Goal: Task Accomplishment & Management: Complete application form

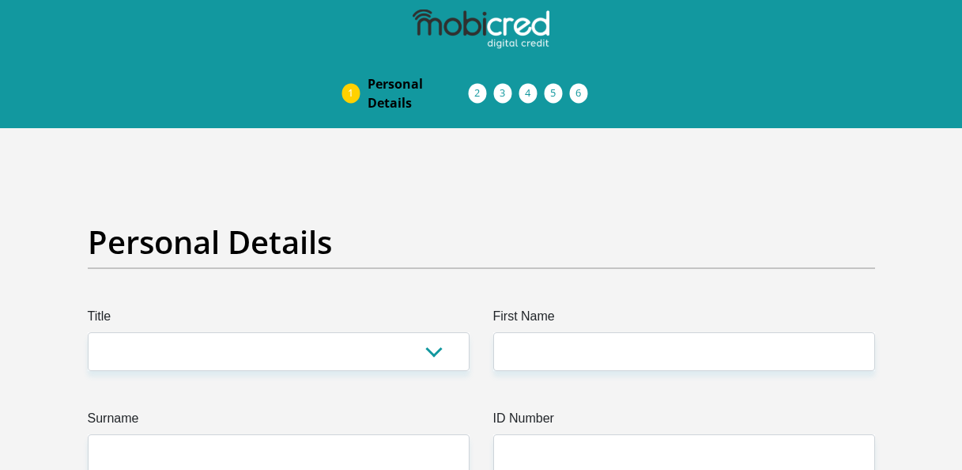
scroll to position [188, 0]
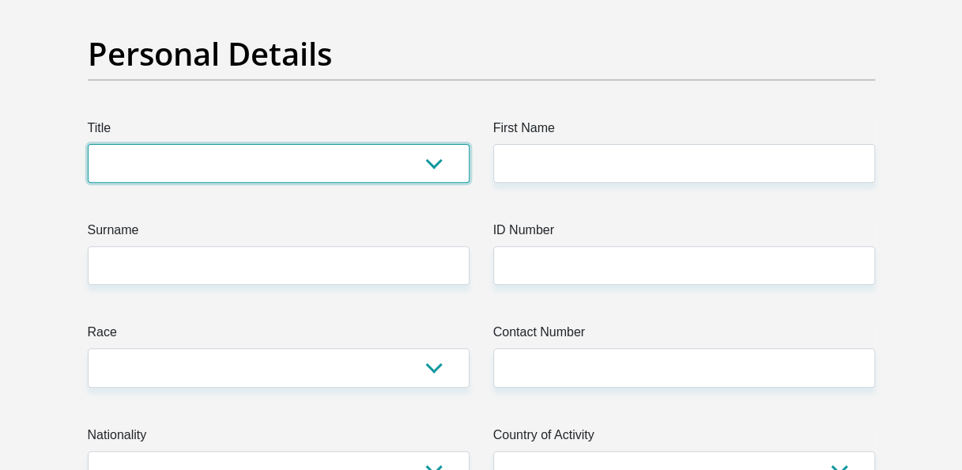
click at [436, 165] on select "Mr Ms Mrs Dr [PERSON_NAME]" at bounding box center [279, 163] width 382 height 39
click at [88, 144] on select "Mr Ms Mrs Dr [PERSON_NAME]" at bounding box center [279, 163] width 382 height 39
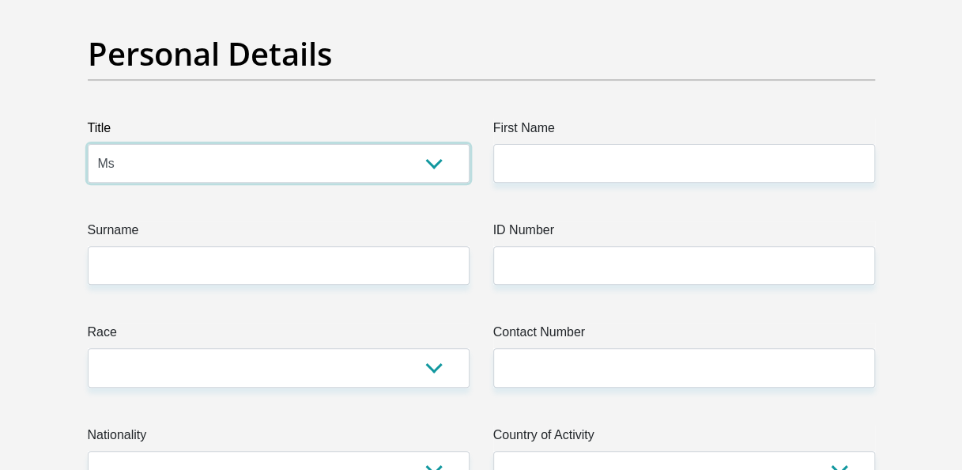
click at [424, 179] on select "Mr Ms Mrs Dr [PERSON_NAME]" at bounding box center [279, 163] width 382 height 39
select select "Mr"
click at [88, 144] on select "Mr Ms Mrs Dr [PERSON_NAME]" at bounding box center [279, 163] width 382 height 39
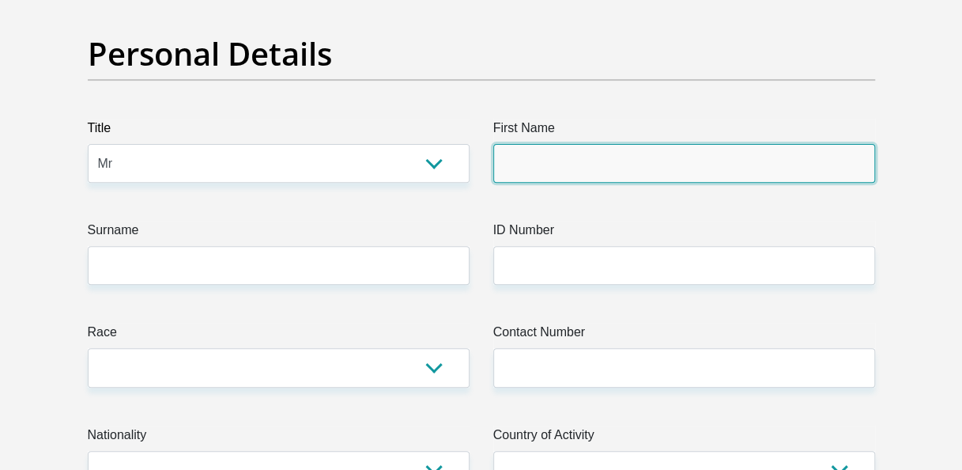
click at [517, 172] on input "First Name" at bounding box center [684, 163] width 382 height 39
type input "KatlegoKagisoAlbert"
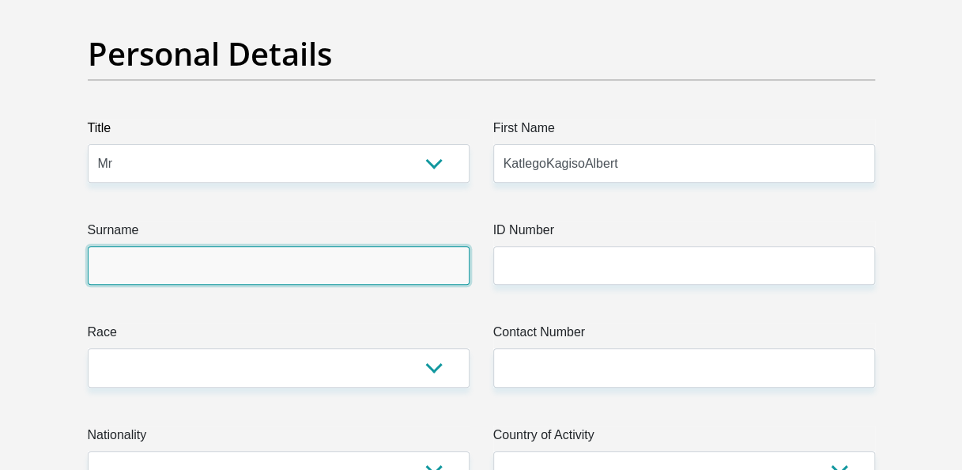
type input "Mosime"
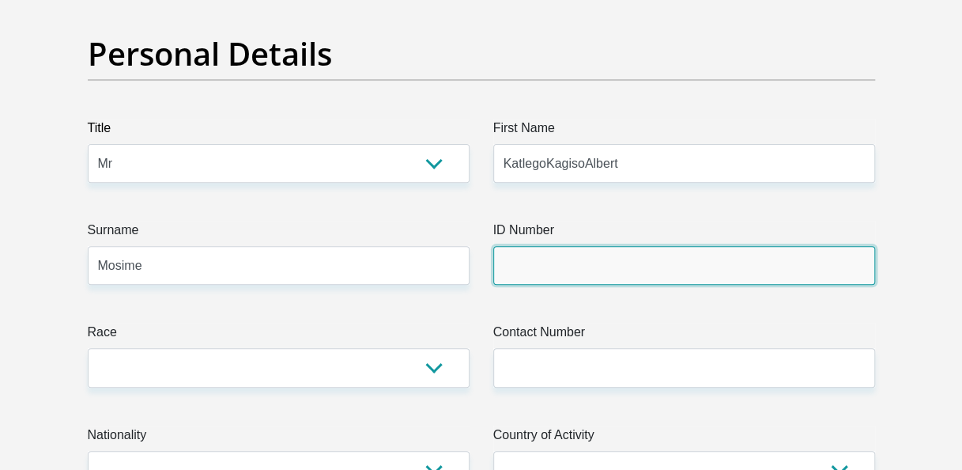
type input "0411186150081"
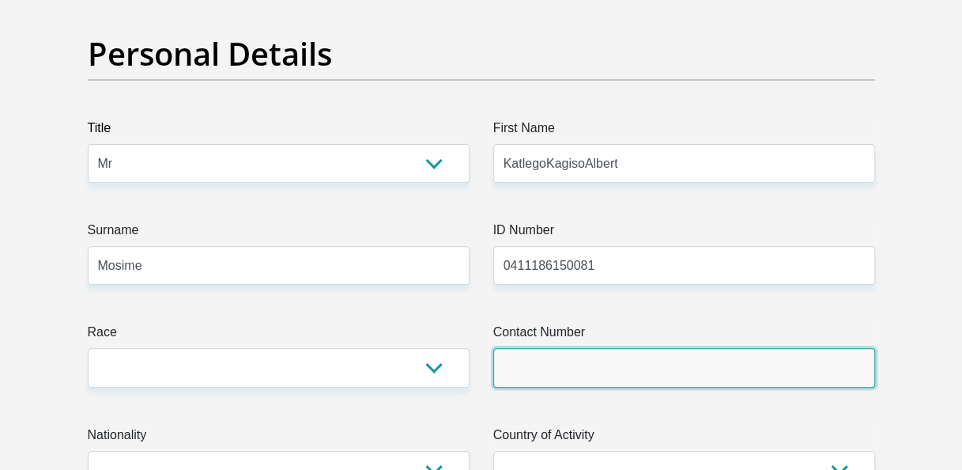
type input "0681591114"
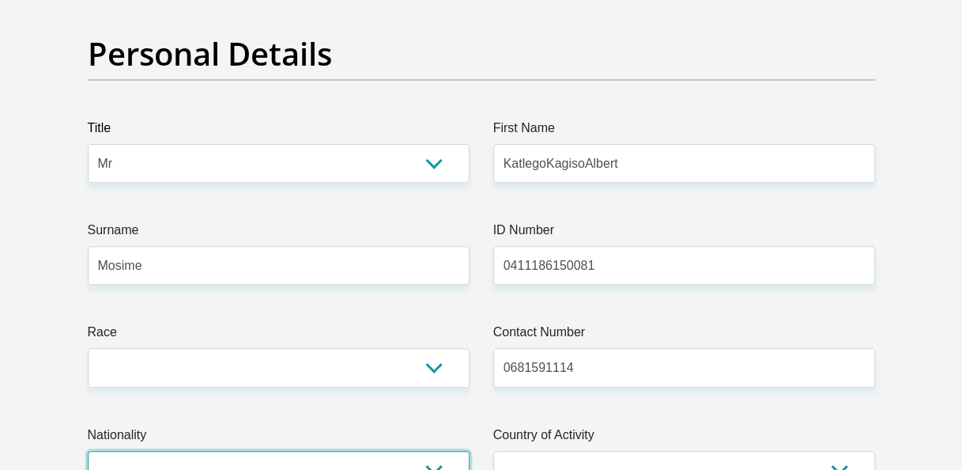
select select "ZAF"
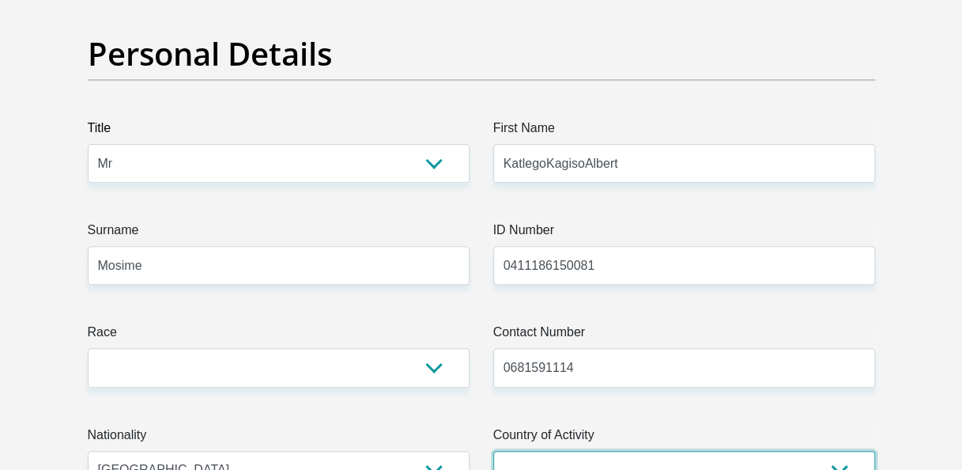
select select "ZAF"
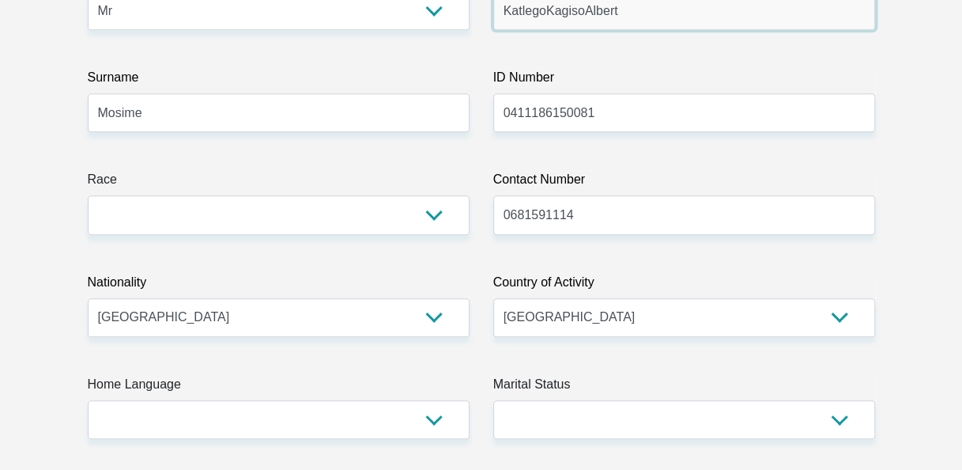
scroll to position [342, 0]
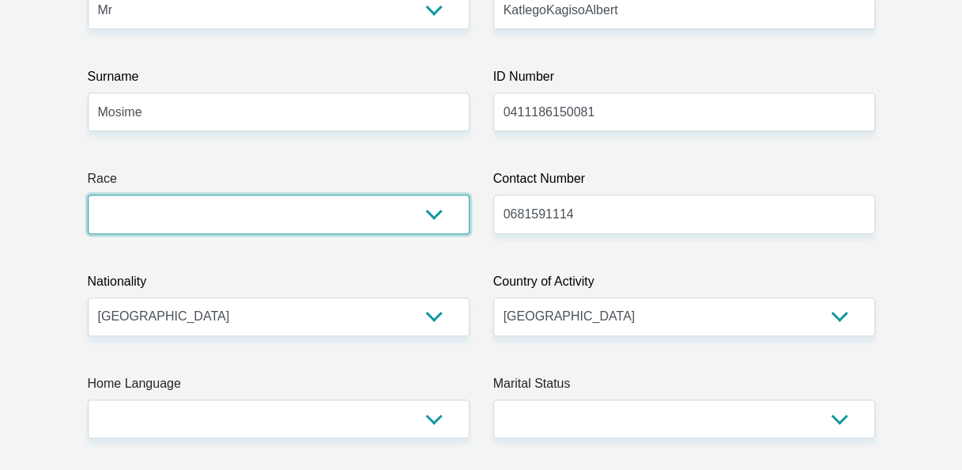
click at [440, 209] on select "Black Coloured Indian White Other" at bounding box center [279, 213] width 382 height 39
select select "1"
click at [88, 194] on select "Black Coloured Indian White Other" at bounding box center [279, 213] width 382 height 39
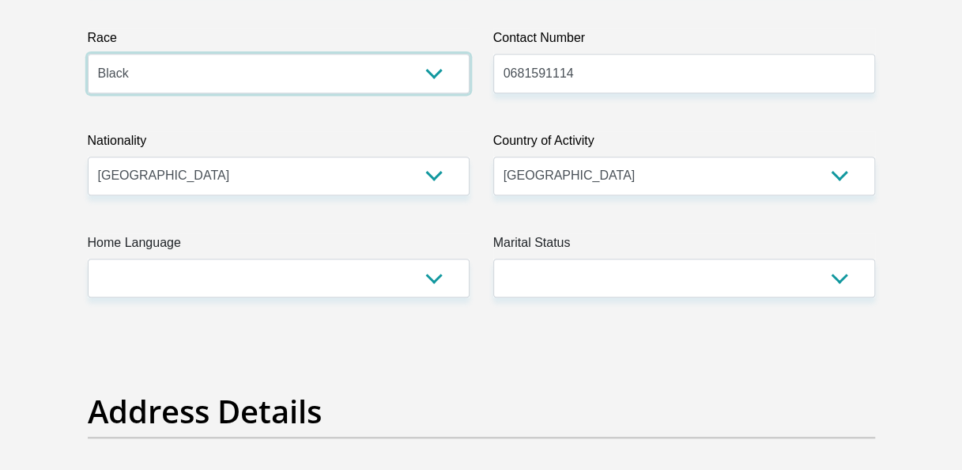
scroll to position [483, 0]
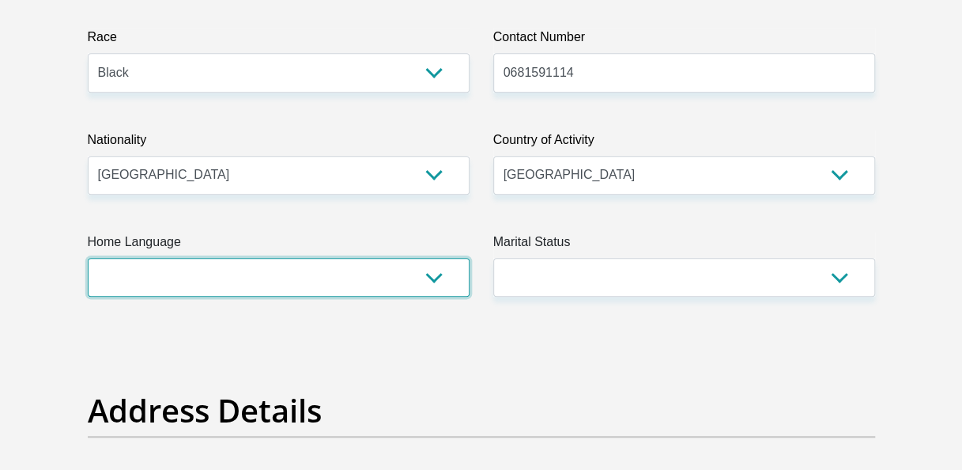
click at [394, 270] on select "Afrikaans English Sepedi South Ndebele Southern Sotho Swati Tsonga Tswana Venda…" at bounding box center [279, 277] width 382 height 39
select select "eng"
click at [88, 258] on select "Afrikaans English Sepedi South Ndebele Southern Sotho Swati Tsonga Tswana Venda…" at bounding box center [279, 277] width 382 height 39
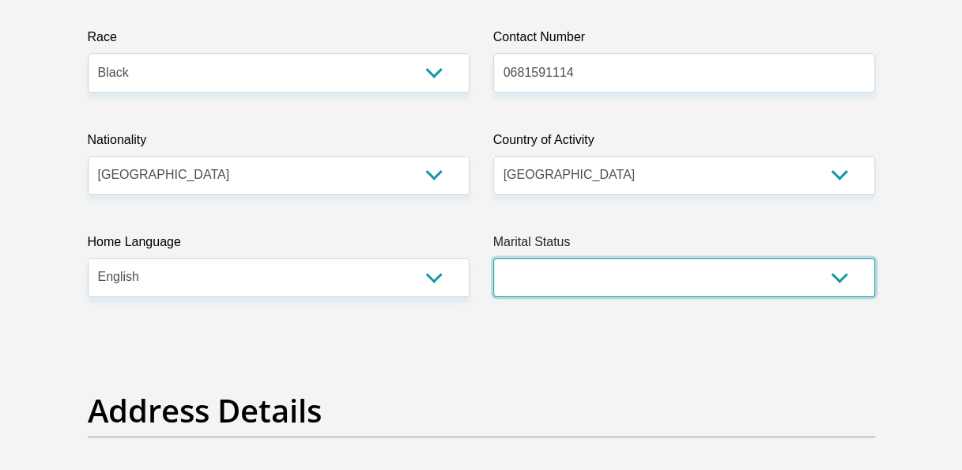
click at [616, 259] on select "Married ANC Single Divorced Widowed Married COP or Customary Law" at bounding box center [684, 277] width 382 height 39
select select "2"
click at [493, 258] on select "Married ANC Single Divorced Widowed Married COP or Customary Law" at bounding box center [684, 277] width 382 height 39
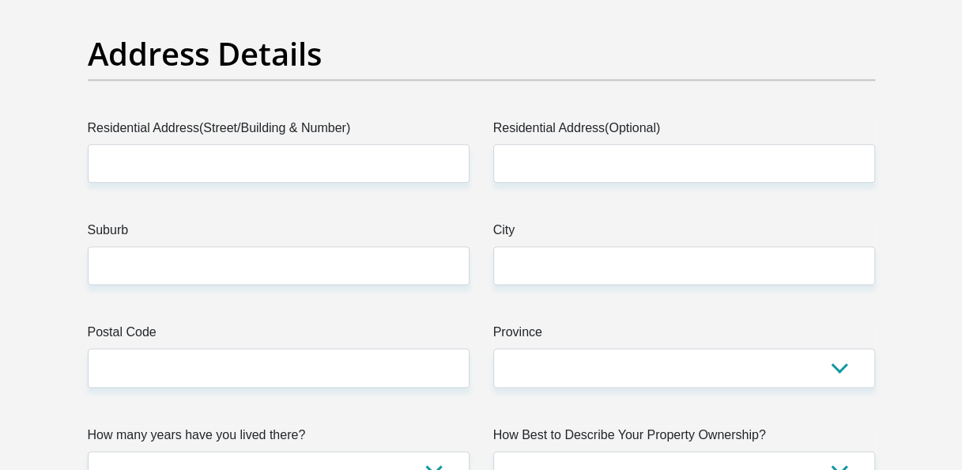
scroll to position [840, 0]
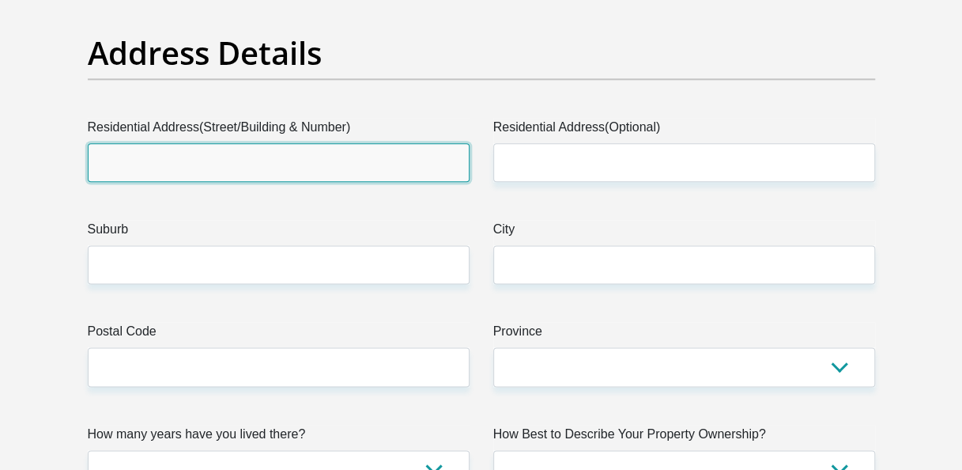
click at [371, 168] on input "Residential Address(Street/Building & Number)" at bounding box center [279, 162] width 382 height 39
type input "[STREET_ADDRESS][PERSON_NAME] [GEOGRAPHIC_DATA]"
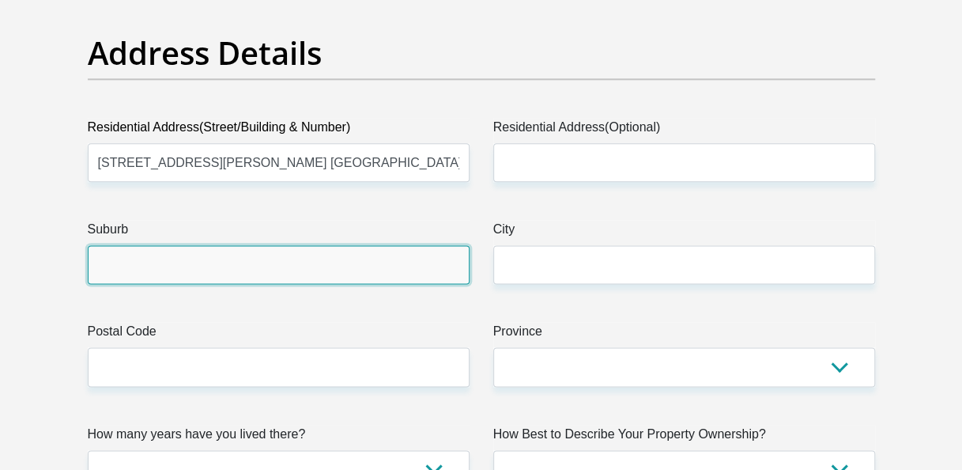
click at [206, 259] on input "Suburb" at bounding box center [279, 264] width 382 height 39
type input "Vereeniging"
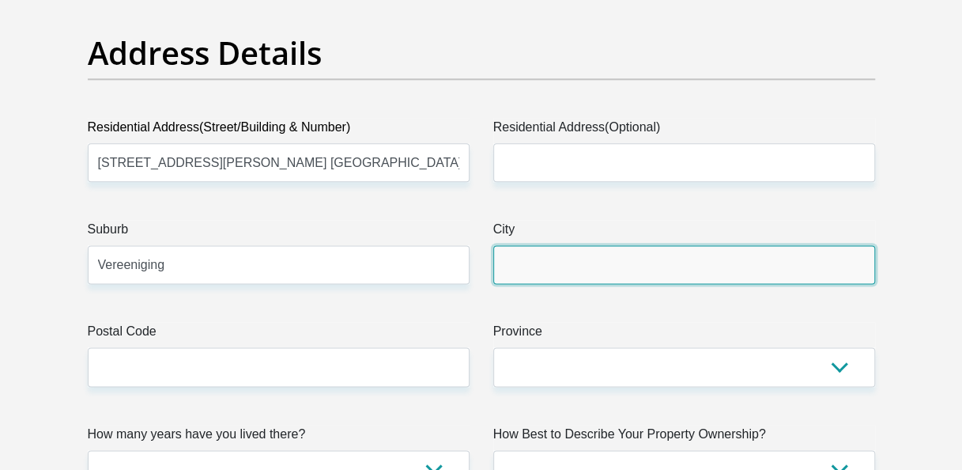
type input "Vereeniging"
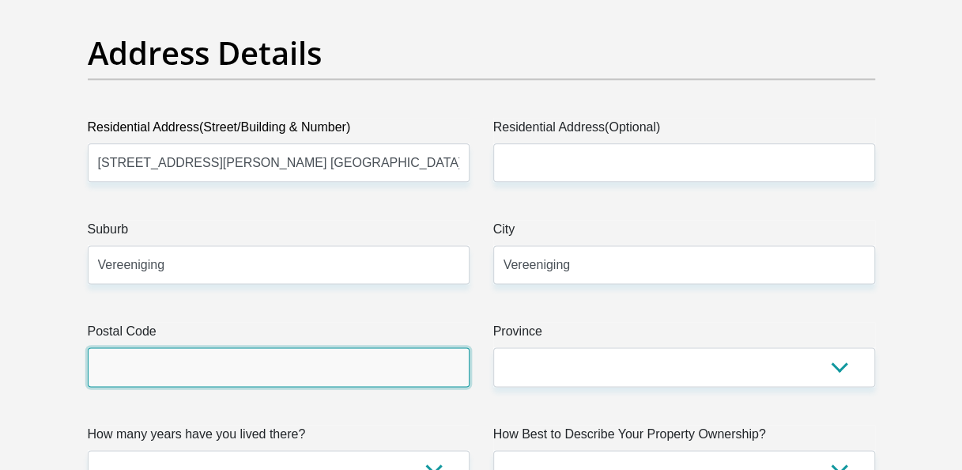
type input "1939"
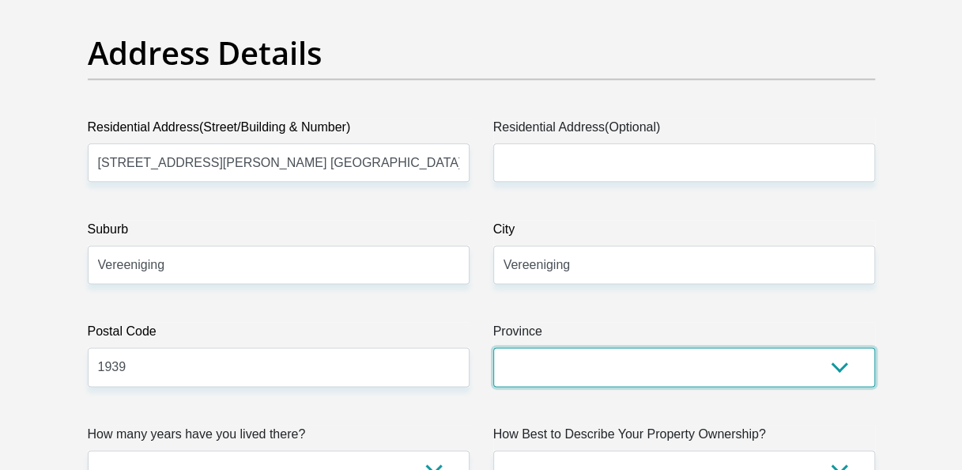
click at [642, 362] on select "Eastern Cape Free State [GEOGRAPHIC_DATA] [GEOGRAPHIC_DATA][DATE] [GEOGRAPHIC_D…" at bounding box center [684, 366] width 382 height 39
select select "Gauteng"
click at [493, 347] on select "Eastern Cape Free State [GEOGRAPHIC_DATA] [GEOGRAPHIC_DATA][DATE] [GEOGRAPHIC_D…" at bounding box center [684, 366] width 382 height 39
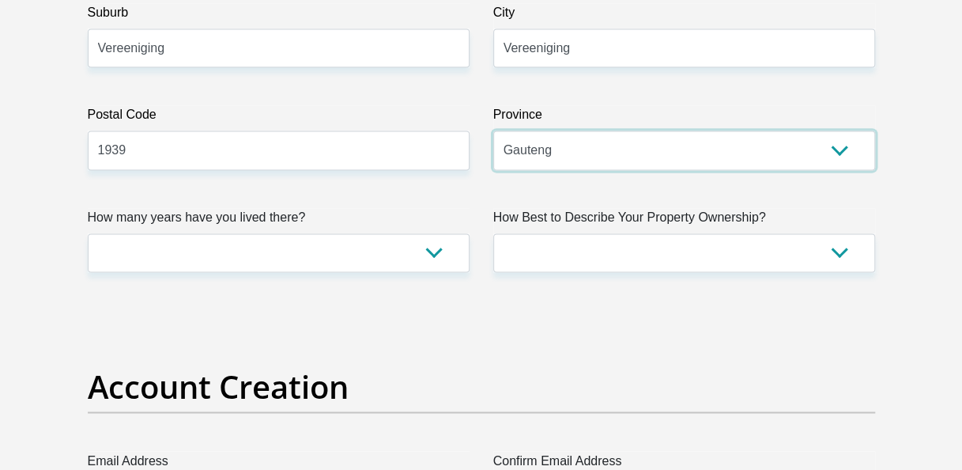
scroll to position [1058, 0]
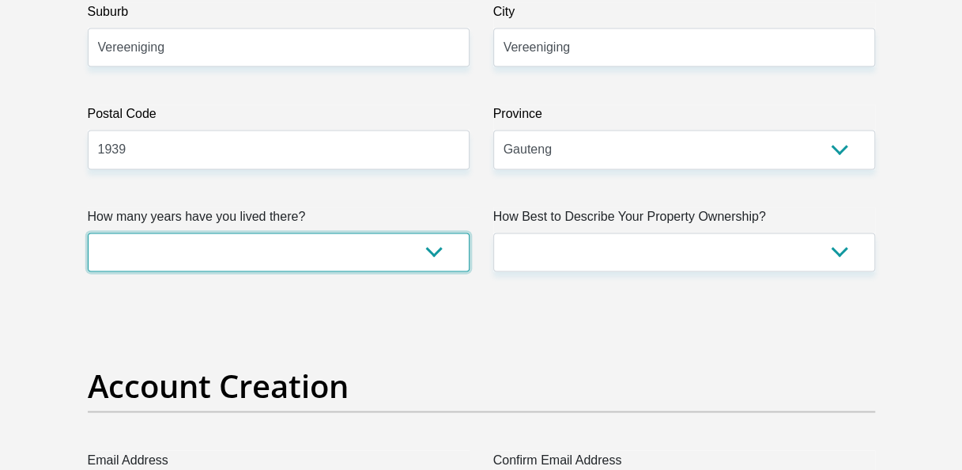
click at [408, 250] on select "less than 1 year 1-3 years 3-5 years 5+ years" at bounding box center [279, 251] width 382 height 39
select select "5"
click at [88, 232] on select "less than 1 year 1-3 years 3-5 years 5+ years" at bounding box center [279, 251] width 382 height 39
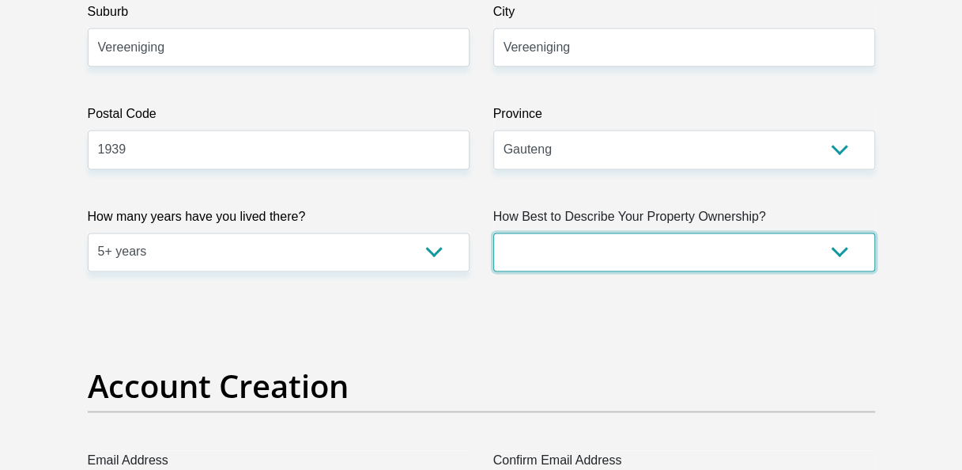
click at [587, 251] on select "Owned Rented Family Owned Company Dwelling" at bounding box center [684, 251] width 382 height 39
select select "parents"
click at [493, 232] on select "Owned Rented Family Owned Company Dwelling" at bounding box center [684, 251] width 382 height 39
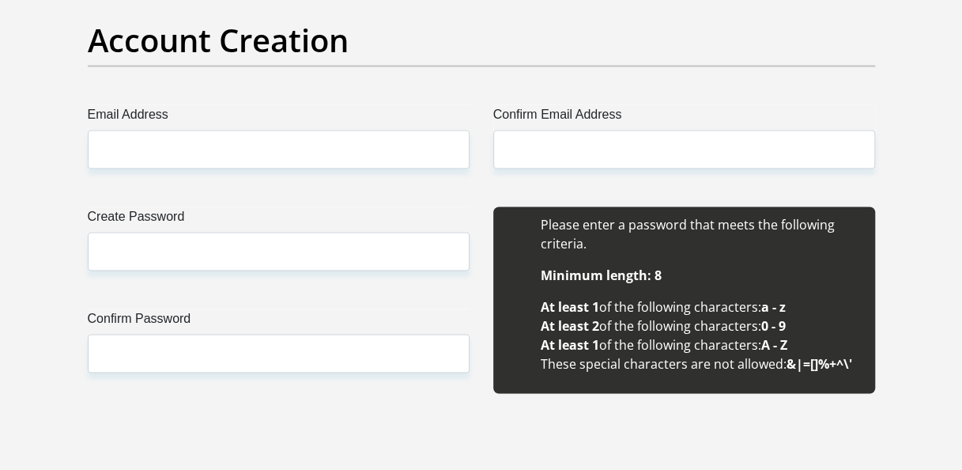
scroll to position [1401, 0]
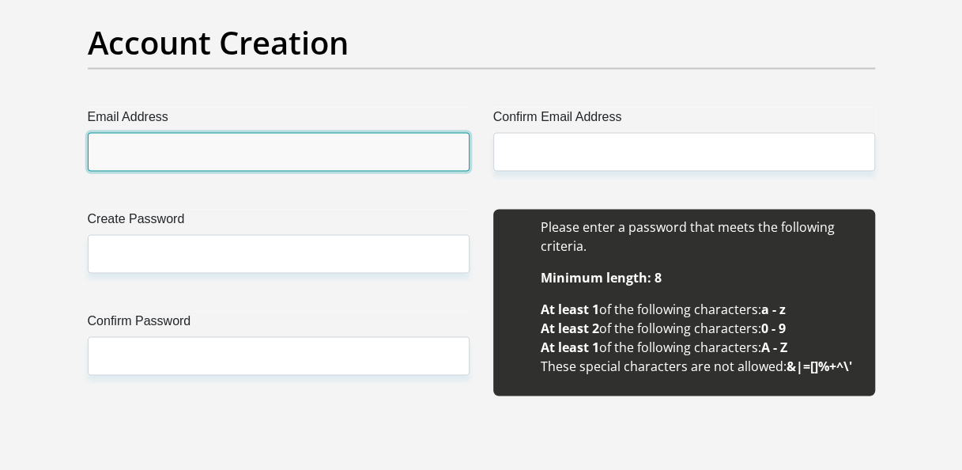
click at [312, 136] on input "Email Address" at bounding box center [279, 151] width 382 height 39
type input "[EMAIL_ADDRESS][DOMAIN_NAME]"
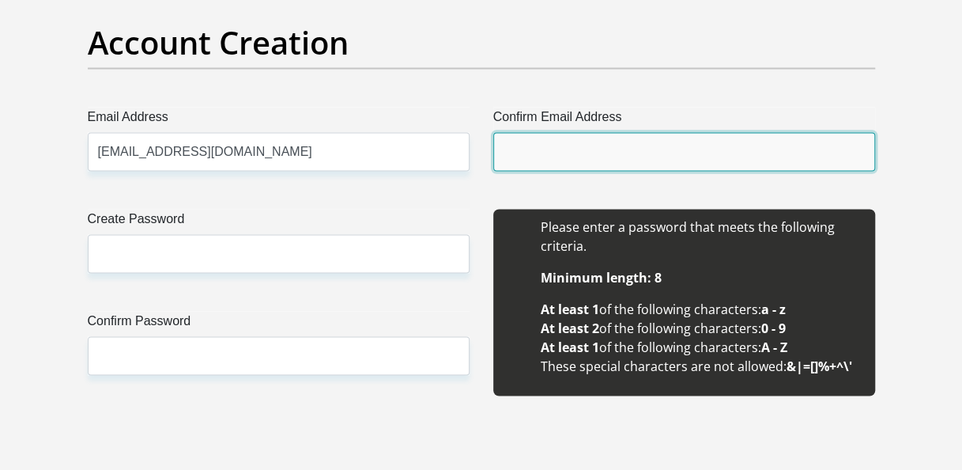
type input "[EMAIL_ADDRESS][DOMAIN_NAME]"
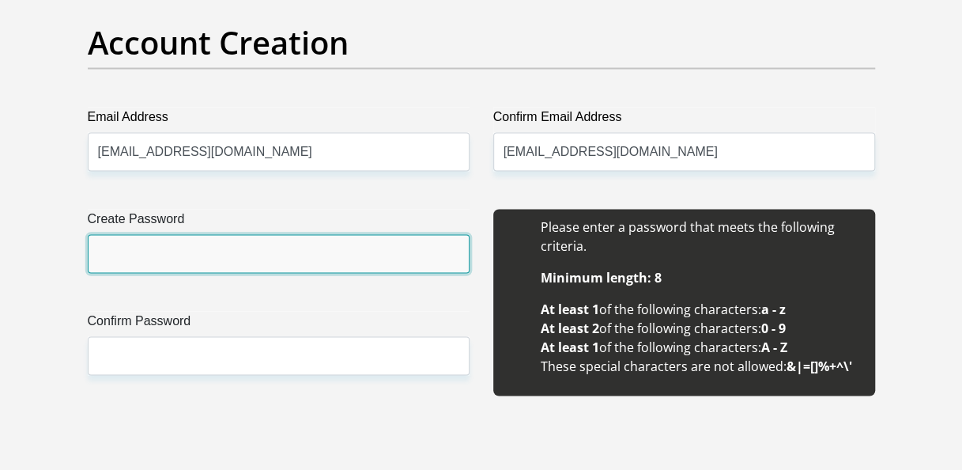
click at [230, 248] on input "Create Password" at bounding box center [279, 253] width 382 height 39
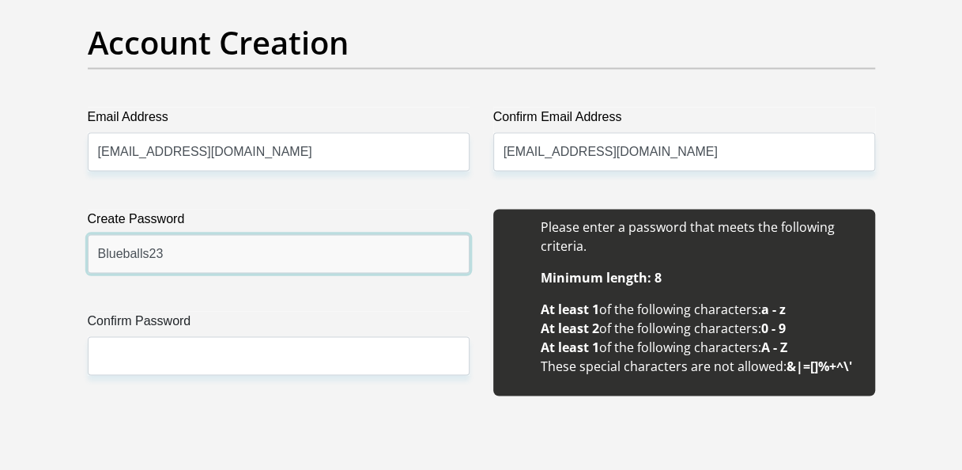
type input "Blueballs23"
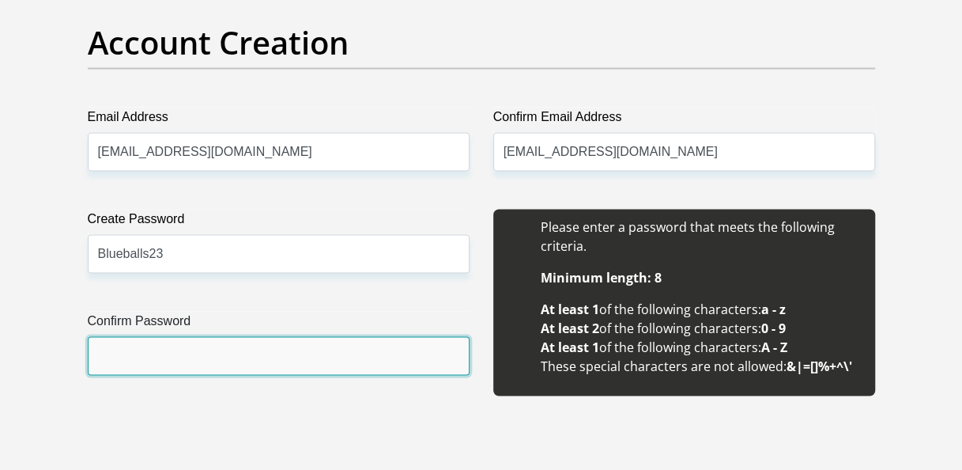
click at [234, 345] on input "Confirm Password" at bounding box center [279, 355] width 382 height 39
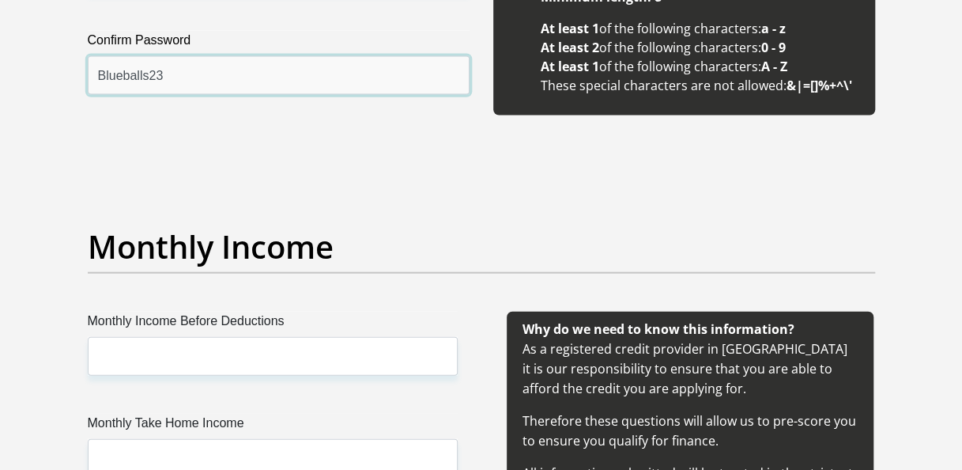
scroll to position [1684, 0]
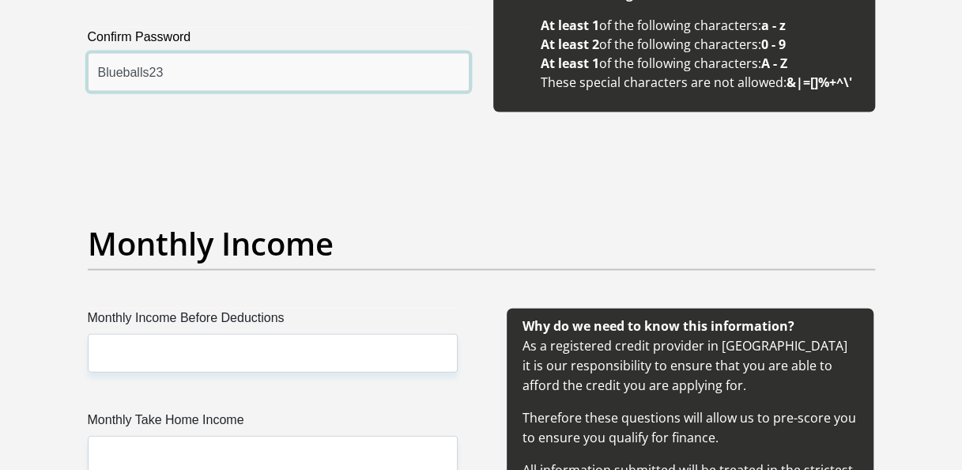
type input "Blueballs23"
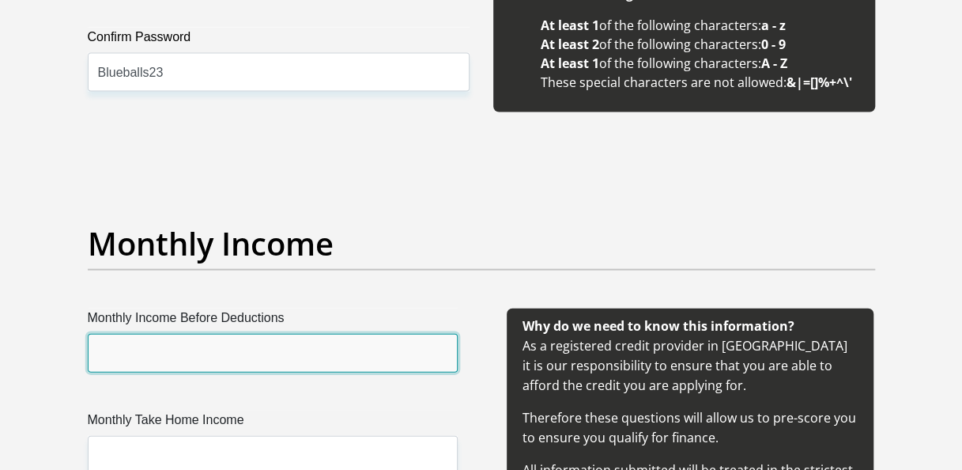
click at [234, 345] on input "Monthly Income Before Deductions" at bounding box center [273, 353] width 370 height 39
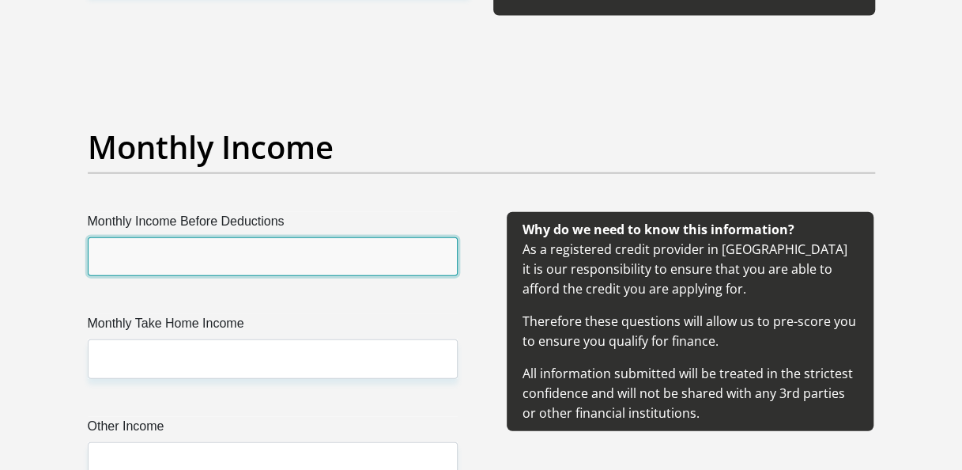
scroll to position [1786, 0]
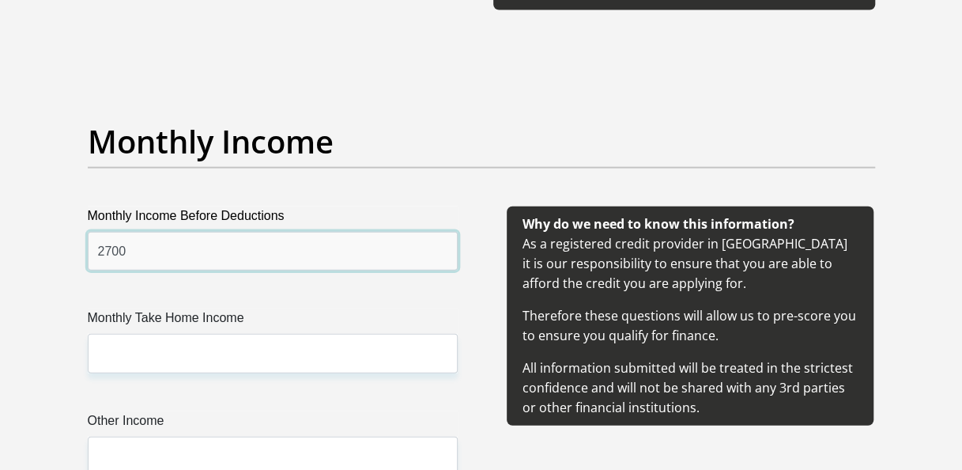
type input "2700"
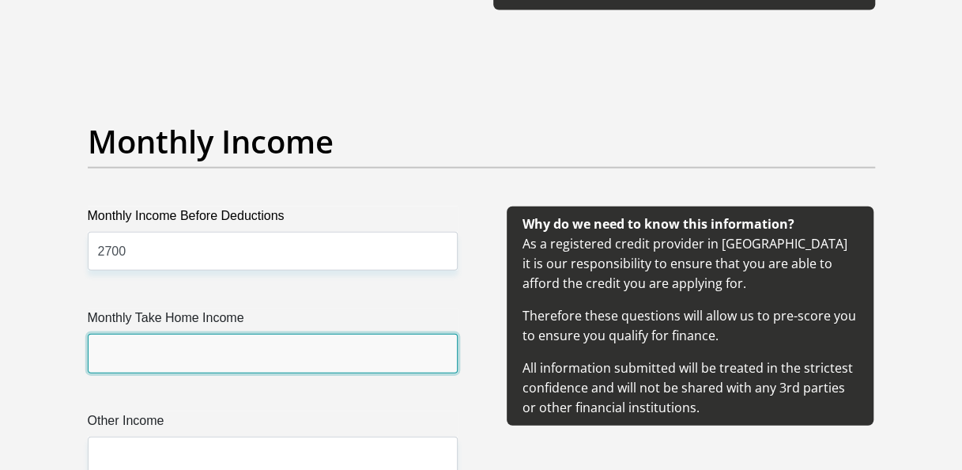
click at [274, 351] on input "Monthly Take Home Income" at bounding box center [273, 353] width 370 height 39
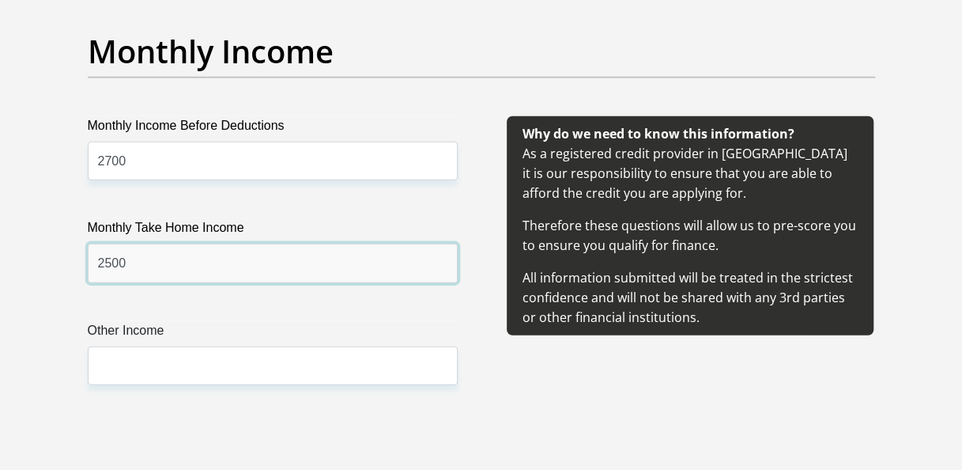
scroll to position [1928, 0]
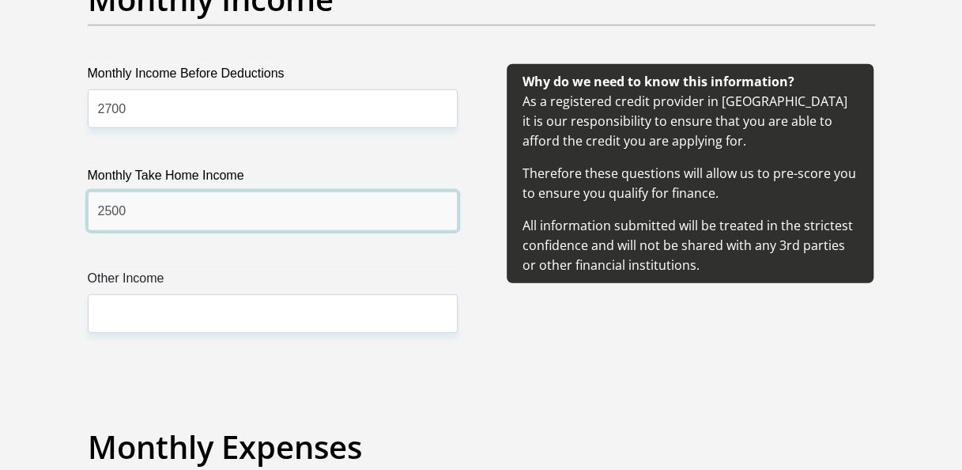
type input "2500"
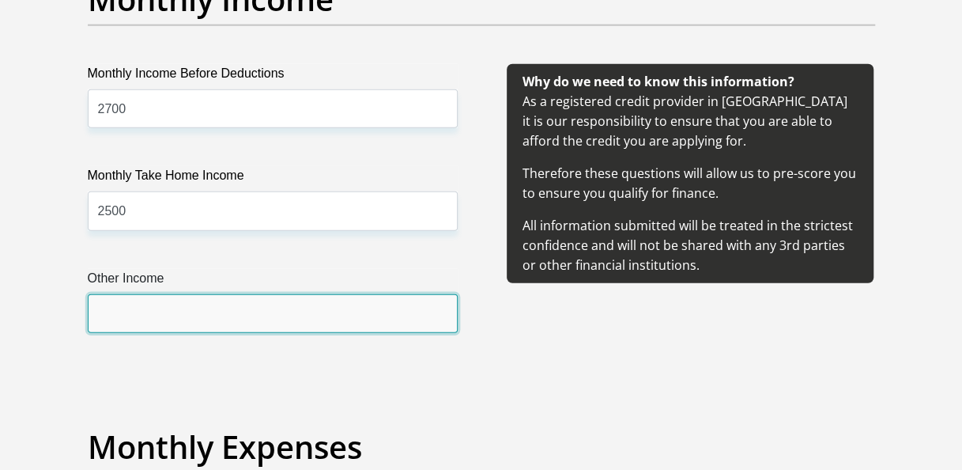
click at [231, 314] on input "Other Income" at bounding box center [273, 313] width 370 height 39
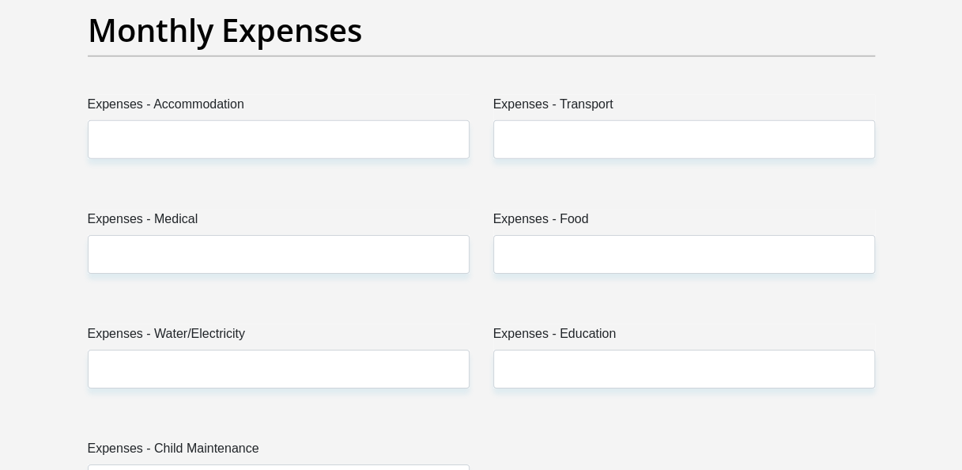
scroll to position [2350, 0]
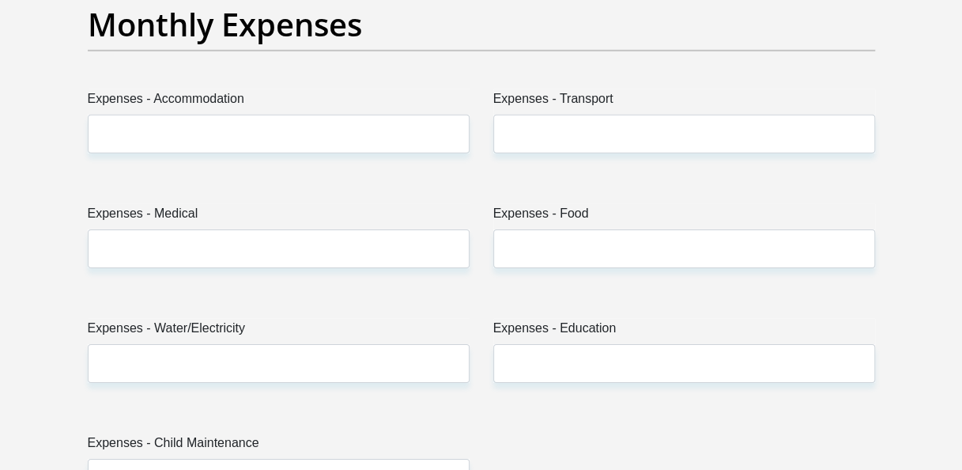
type input "370"
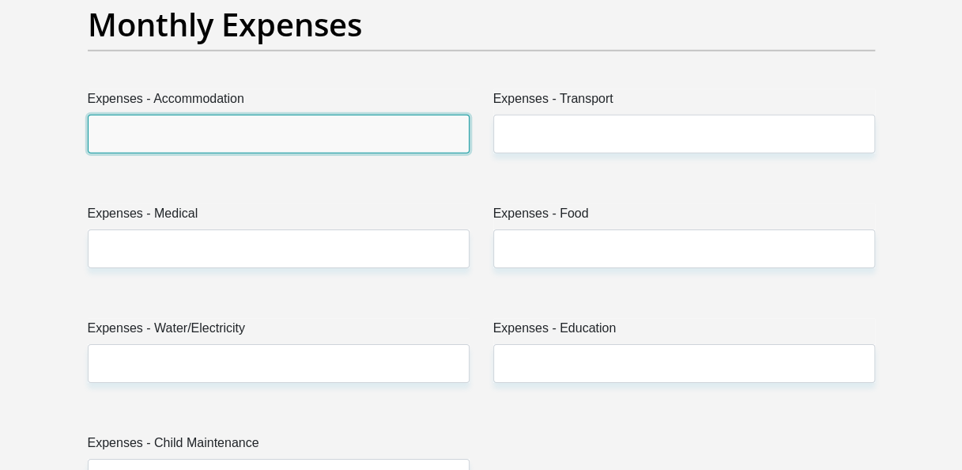
click at [191, 134] on input "Expenses - Accommodation" at bounding box center [279, 134] width 382 height 39
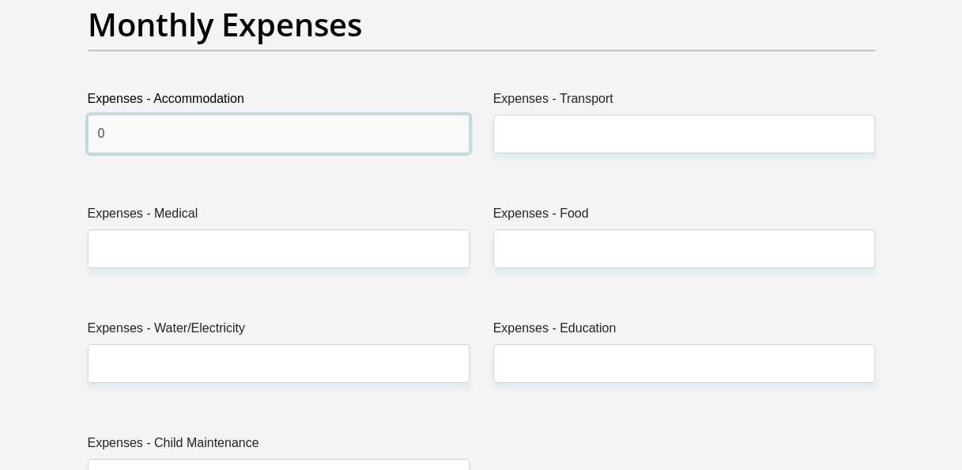
type input "0"
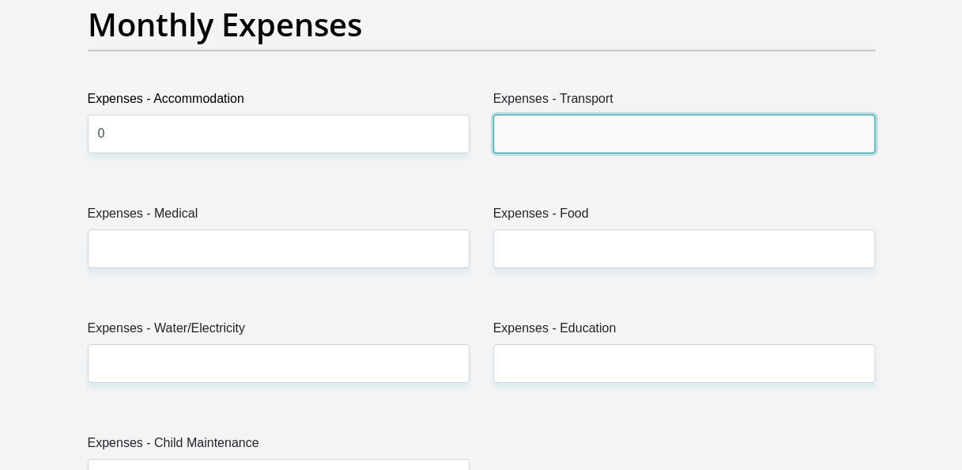
click at [534, 125] on input "Expenses - Transport" at bounding box center [684, 134] width 382 height 39
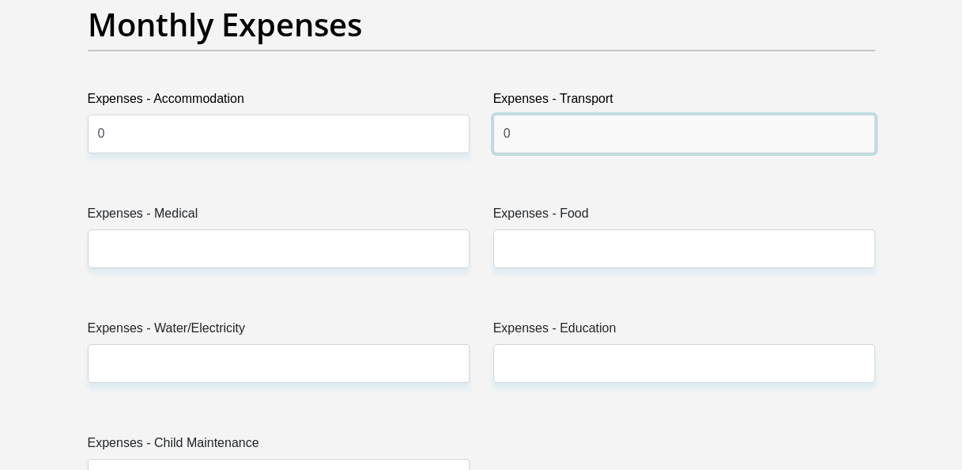
type input "0"
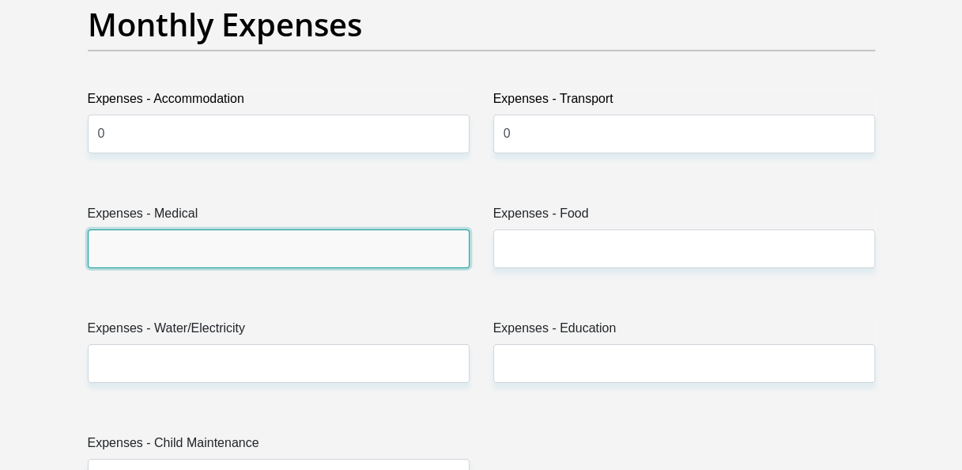
click at [311, 236] on input "Expenses - Medical" at bounding box center [279, 248] width 382 height 39
type input "0"
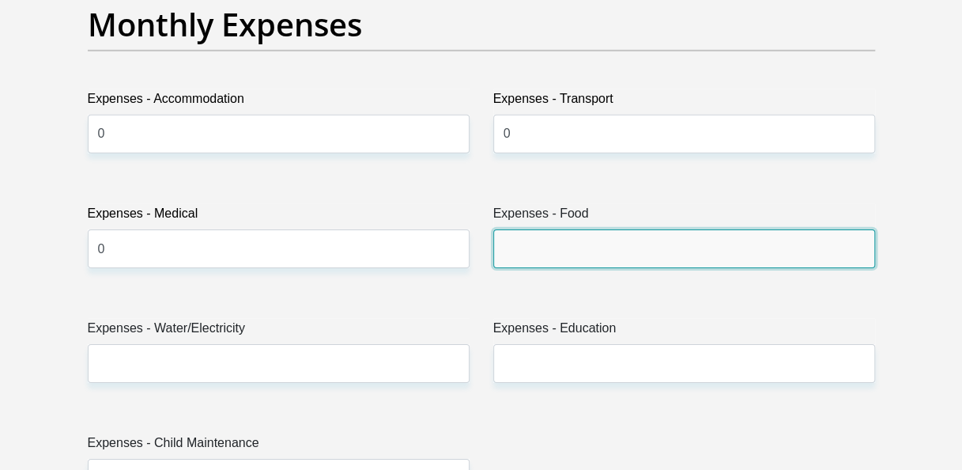
click at [522, 239] on input "Expenses - Food" at bounding box center [684, 248] width 382 height 39
type input "0"
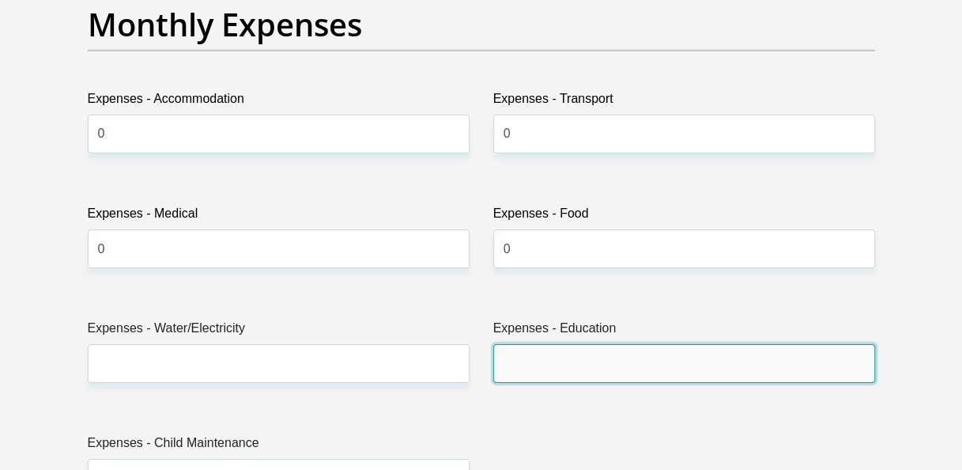
click at [513, 357] on input "Expenses - Education" at bounding box center [684, 363] width 382 height 39
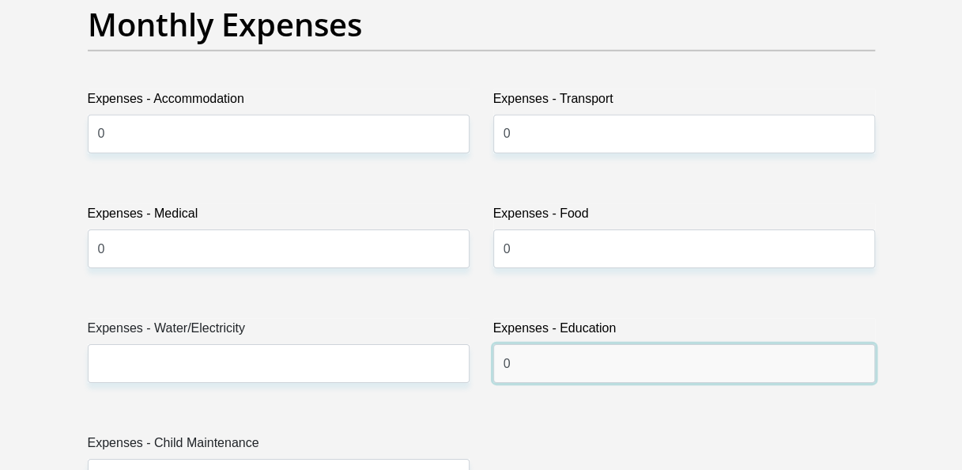
type input "0"
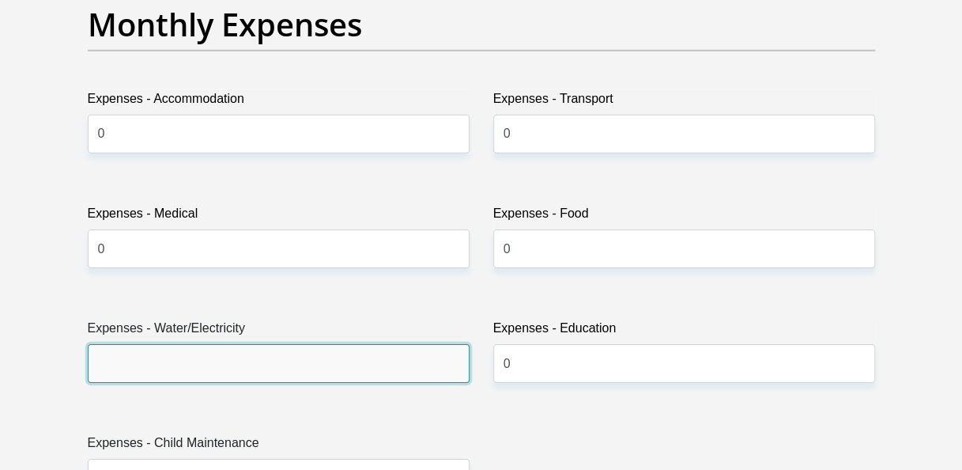
click at [266, 368] on input "Expenses - Water/Electricity" at bounding box center [279, 363] width 382 height 39
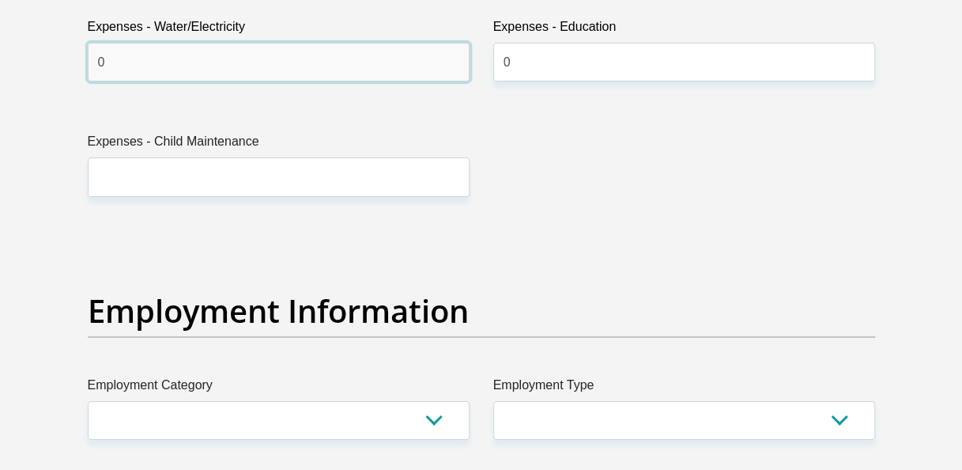
scroll to position [2652, 0]
type input "0"
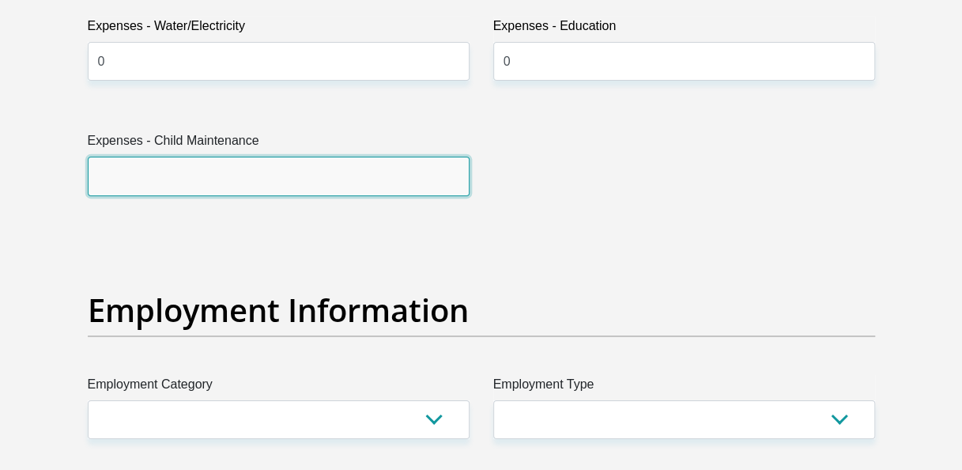
click at [213, 165] on input "Expenses - Child Maintenance" at bounding box center [279, 176] width 382 height 39
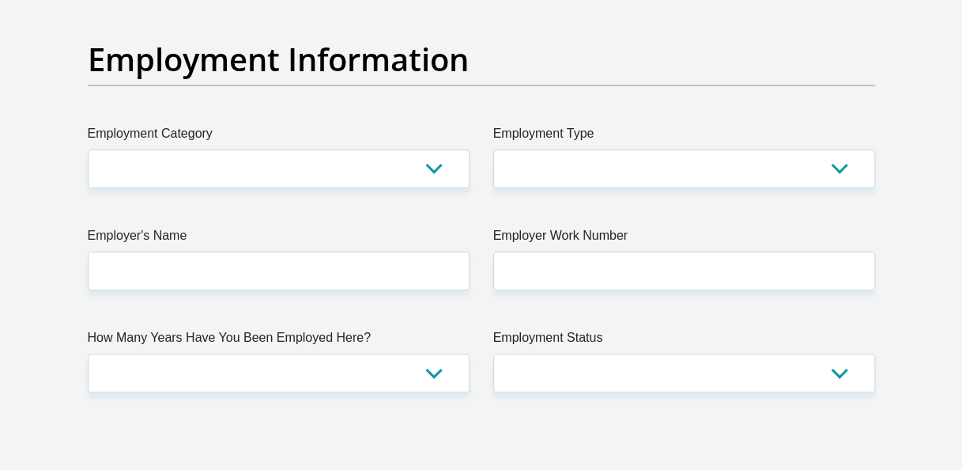
scroll to position [2904, 0]
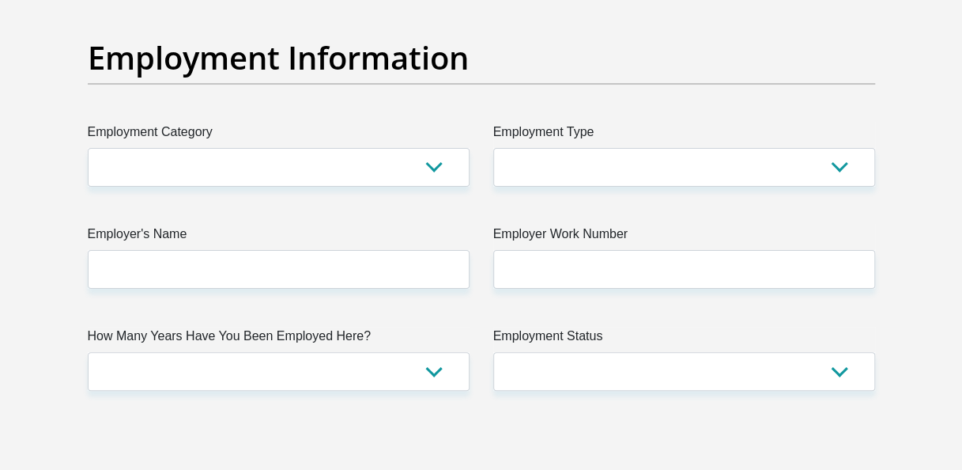
type input "0"
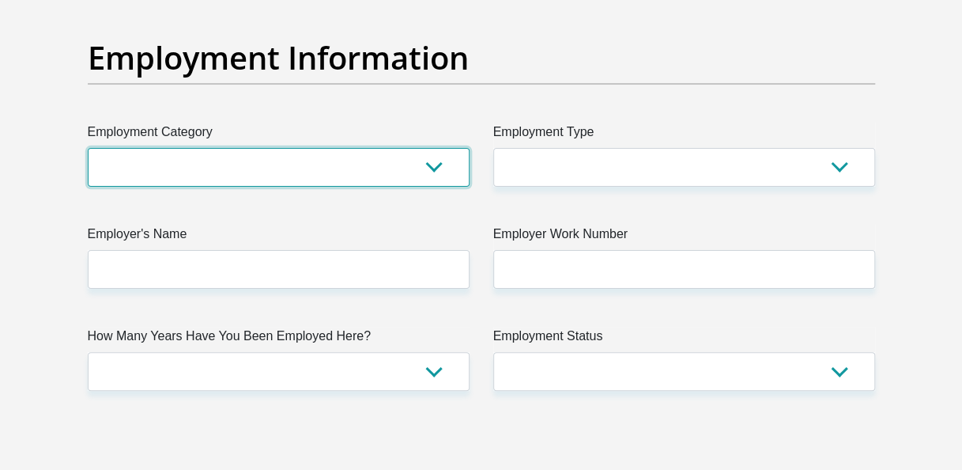
click at [292, 168] on select "AGRICULTURE ALCOHOL & TOBACCO CONSTRUCTION MATERIALS METALLURGY EQUIPMENT FOR R…" at bounding box center [279, 167] width 382 height 39
select select "53"
click at [88, 148] on select "AGRICULTURE ALCOHOL & TOBACCO CONSTRUCTION MATERIALS METALLURGY EQUIPMENT FOR R…" at bounding box center [279, 167] width 382 height 39
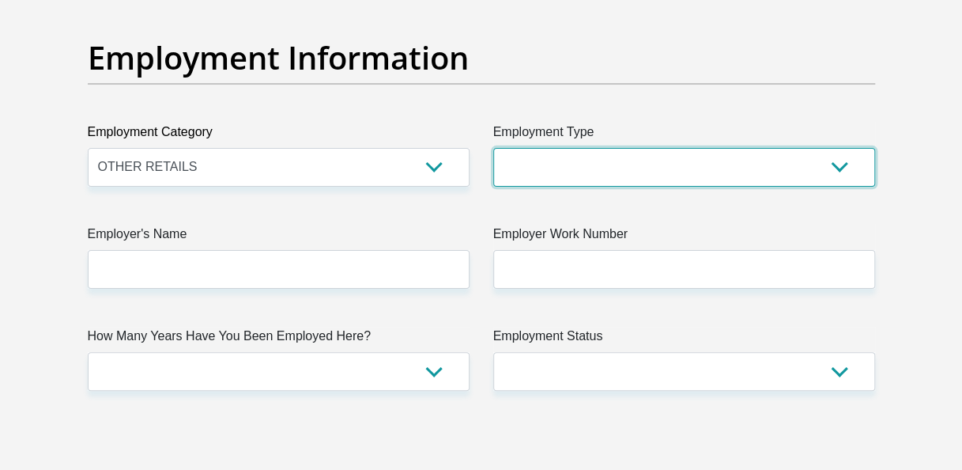
click at [676, 148] on select "College/Lecturer Craft Seller Creative Driver Executive Farmer Forces - Non Com…" at bounding box center [684, 167] width 382 height 39
click at [493, 148] on select "College/Lecturer Craft Seller Creative Driver Executive Farmer Forces - Non Com…" at bounding box center [684, 167] width 382 height 39
click at [620, 150] on select "College/Lecturer Craft Seller Creative Driver Executive Farmer Forces - Non Com…" at bounding box center [684, 167] width 382 height 39
select select "Sales"
click at [493, 148] on select "College/Lecturer Craft Seller Creative Driver Executive Farmer Forces - Non Com…" at bounding box center [684, 167] width 382 height 39
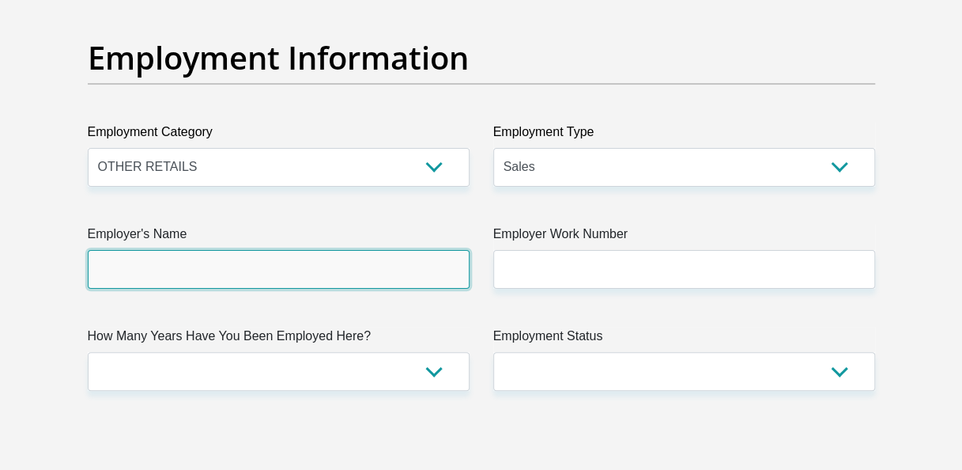
click at [304, 277] on input "Employer's Name" at bounding box center [279, 269] width 382 height 39
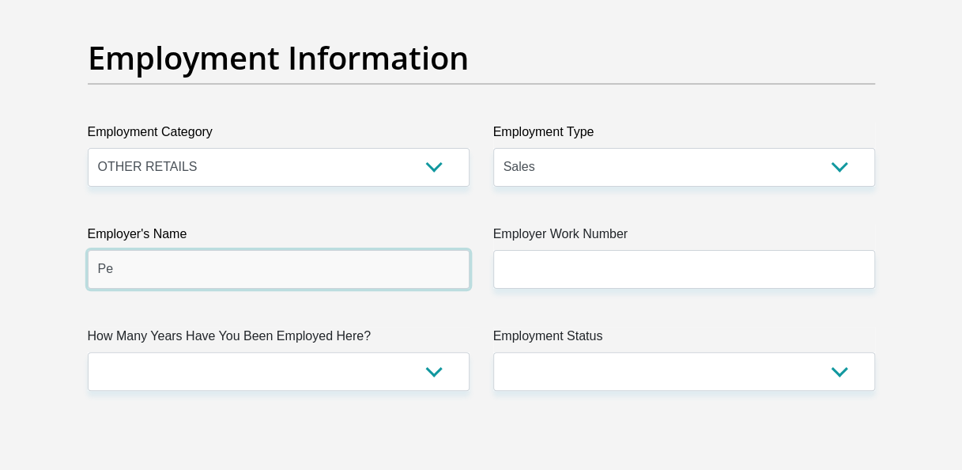
type input "P"
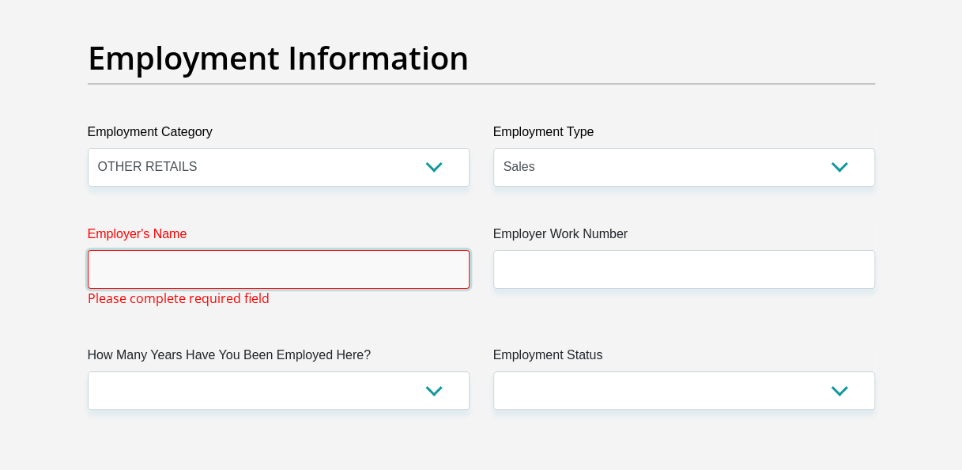
type input "r"
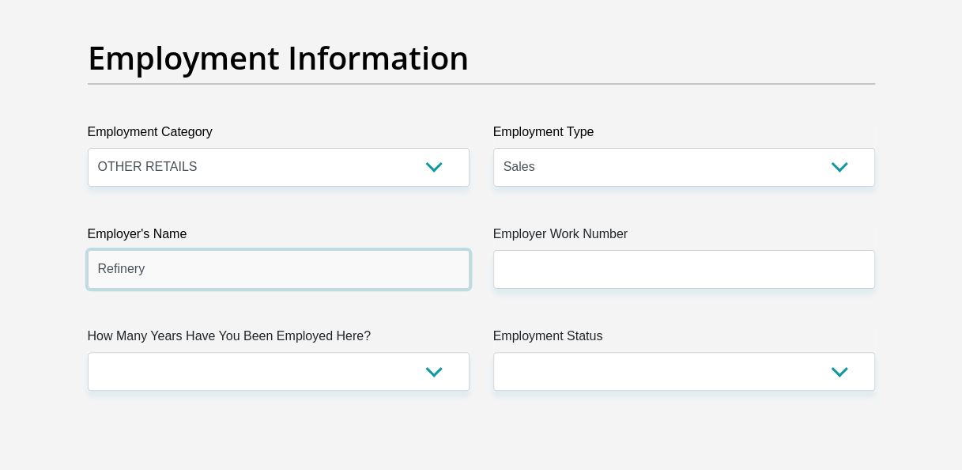
click at [97, 264] on input "Refinery" at bounding box center [279, 269] width 382 height 39
click at [139, 263] on input "PEPKORRefinery" at bounding box center [279, 269] width 382 height 39
click at [170, 268] on input "PEPKORDiviesionRefinery" at bounding box center [279, 269] width 382 height 39
type input "PEPKORDivisionRefinery"
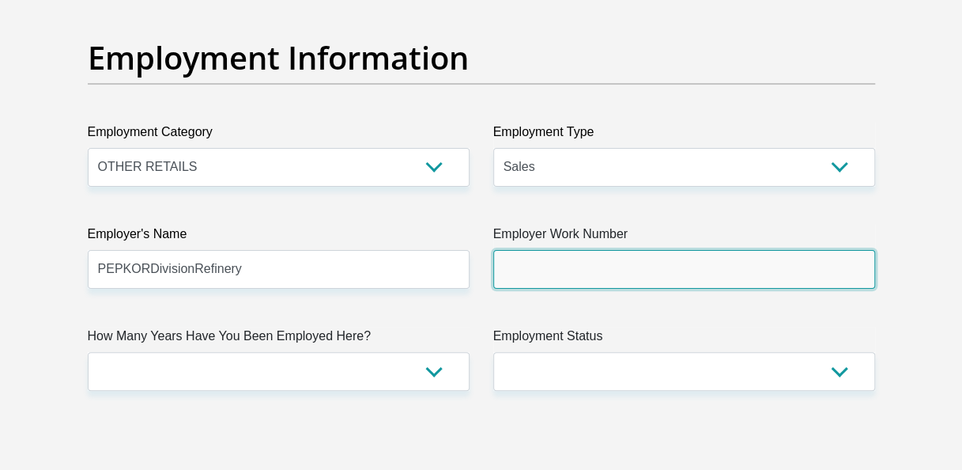
click at [609, 253] on input "Employer Work Number" at bounding box center [684, 269] width 382 height 39
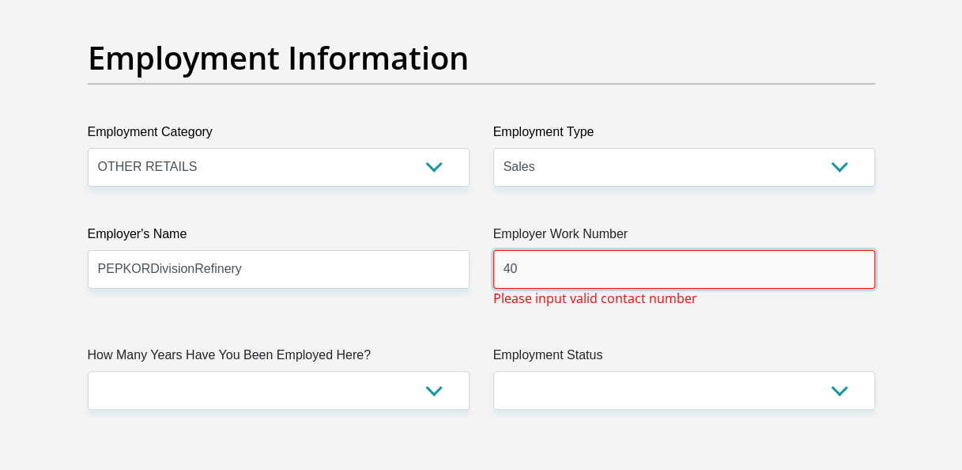
type input "4"
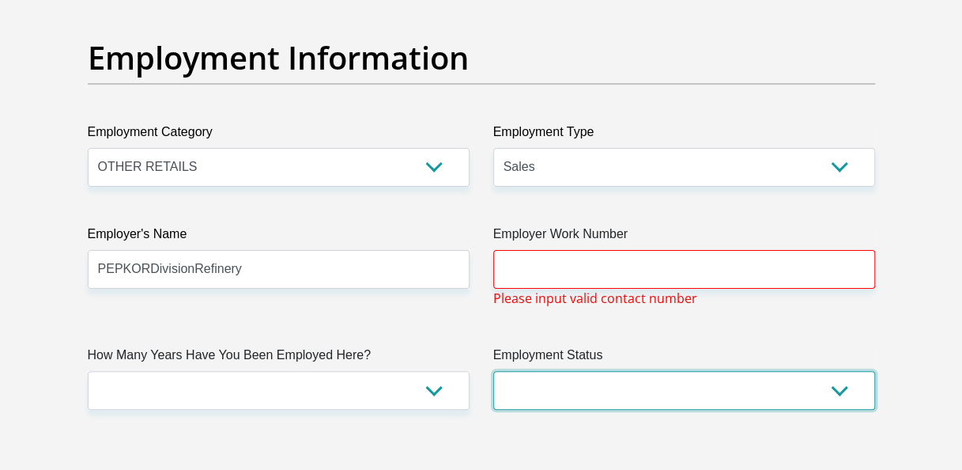
click at [663, 391] on select "Permanent/Full-time Part-time/Casual [DEMOGRAPHIC_DATA] Worker Self-Employed Ho…" at bounding box center [684, 390] width 382 height 39
select select "1"
click at [493, 371] on select "Permanent/Full-time Part-time/Casual [DEMOGRAPHIC_DATA] Worker Self-Employed Ho…" at bounding box center [684, 390] width 382 height 39
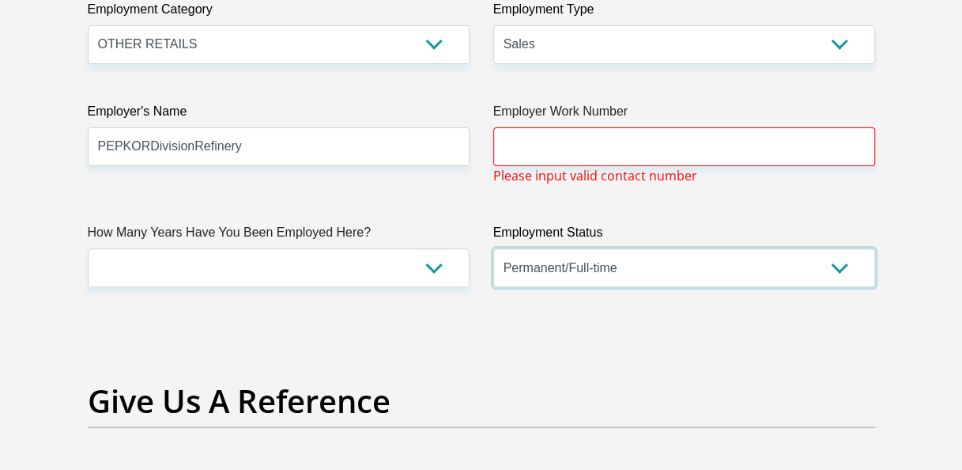
scroll to position [3017, 0]
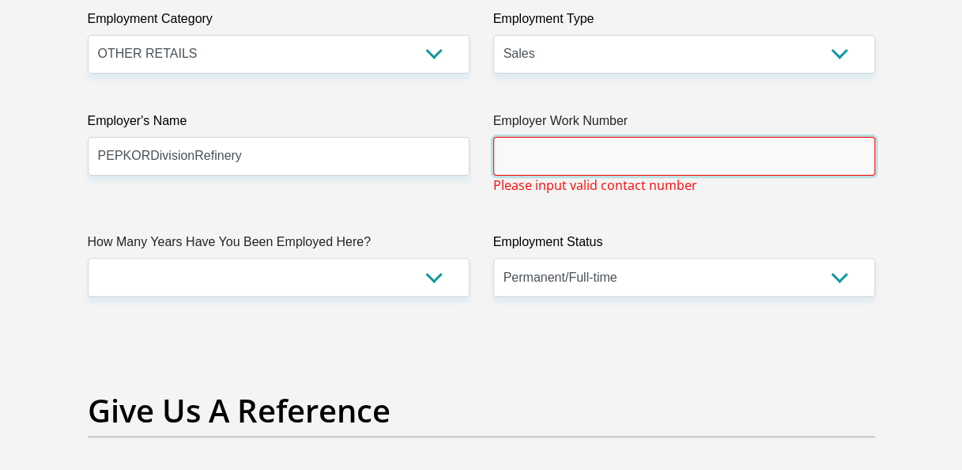
click at [519, 155] on input "Employer Work Number" at bounding box center [684, 156] width 382 height 39
paste input ": 0860888771"
click at [511, 152] on input ": 0860888771" at bounding box center [684, 156] width 382 height 39
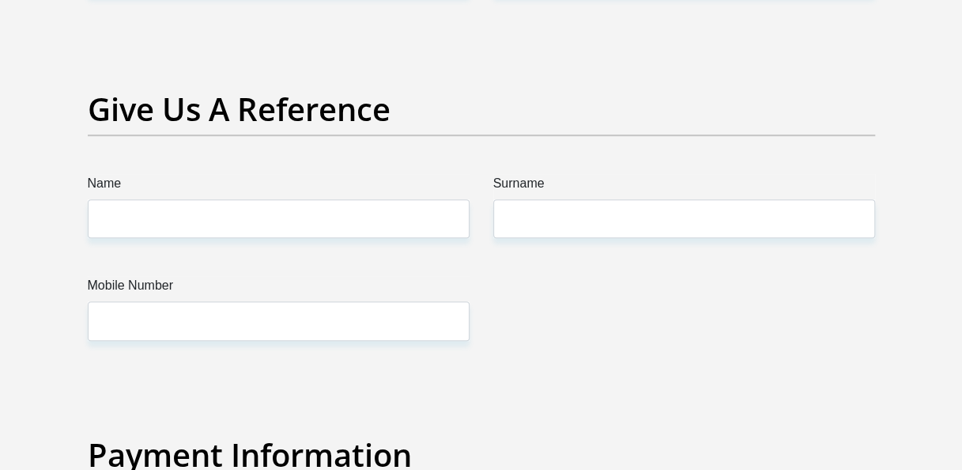
scroll to position [3300, 0]
type input "0860888771"
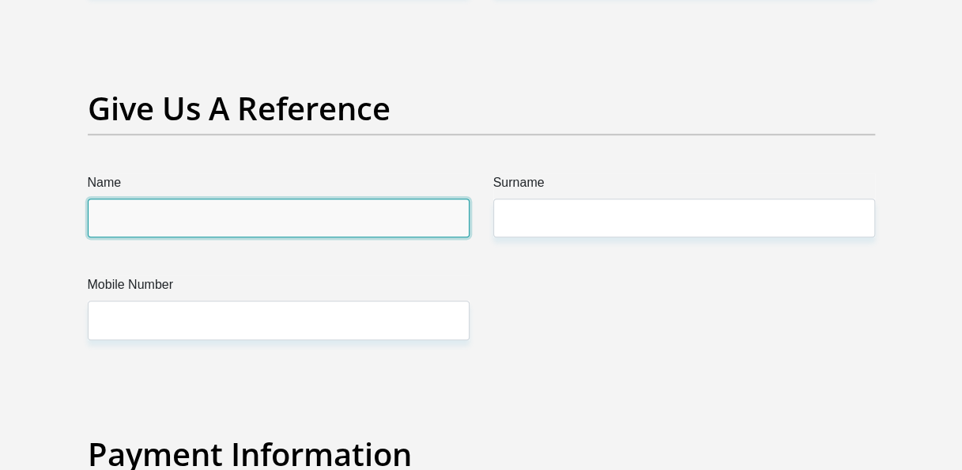
click at [395, 204] on input "Name" at bounding box center [279, 217] width 382 height 39
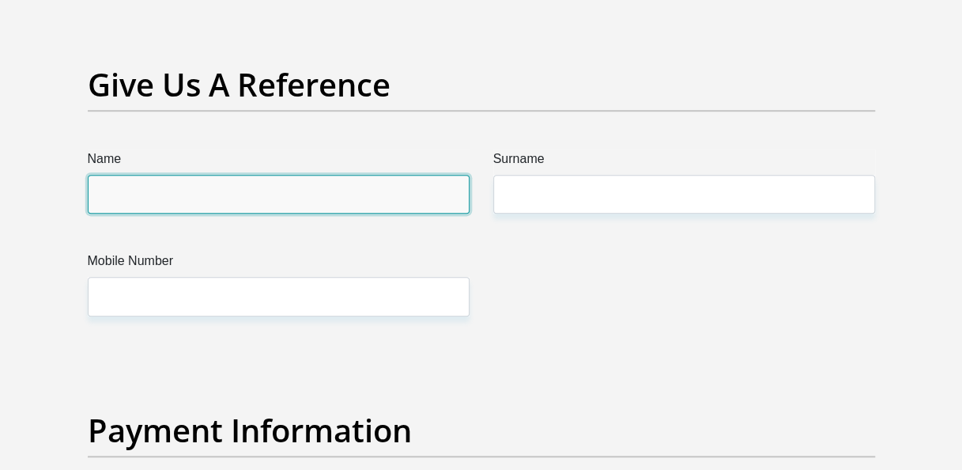
scroll to position [3315, 0]
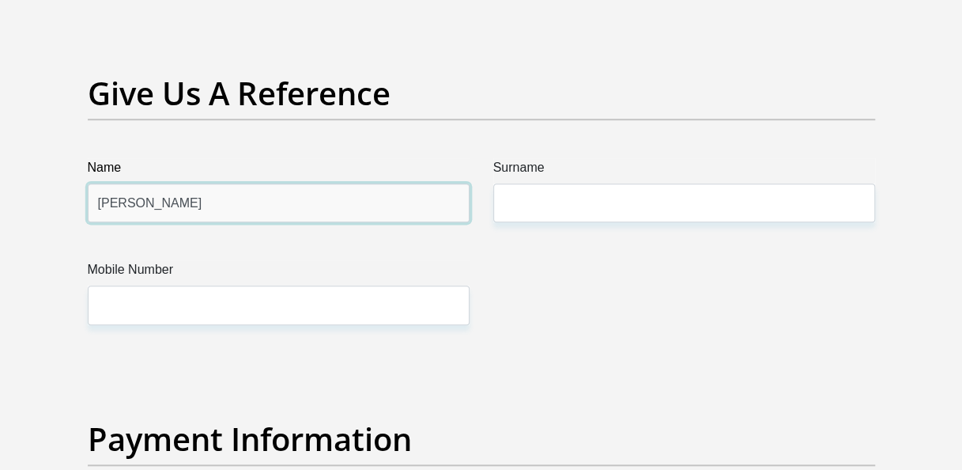
type input "[PERSON_NAME]"
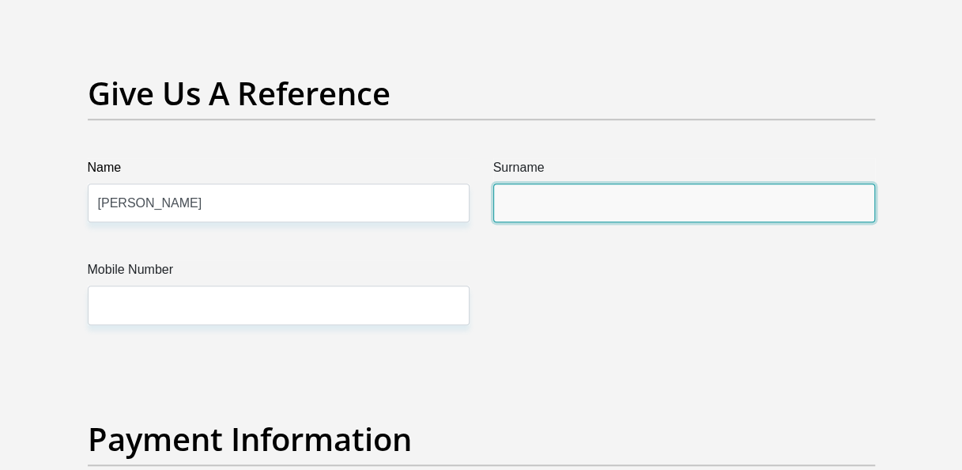
click at [552, 204] on input "Surname" at bounding box center [684, 202] width 382 height 39
type input "Mosime"
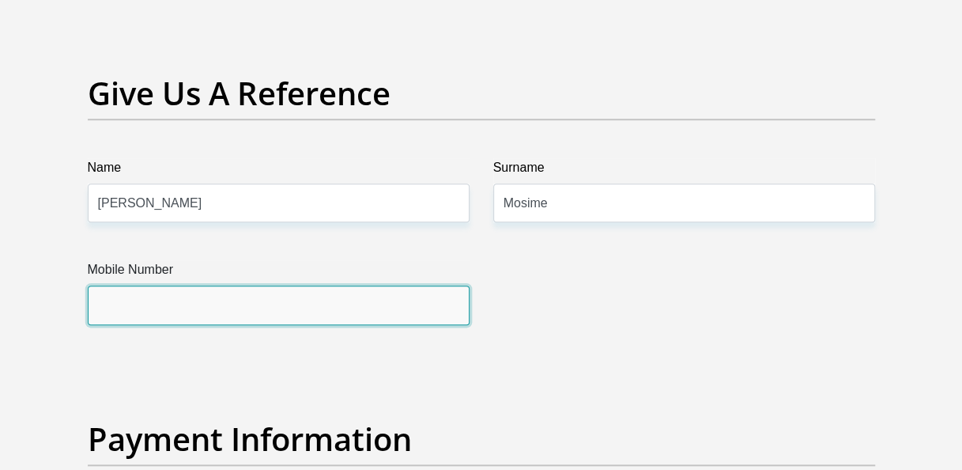
click at [289, 318] on input "Mobile Number" at bounding box center [279, 304] width 382 height 39
type input "0651734053"
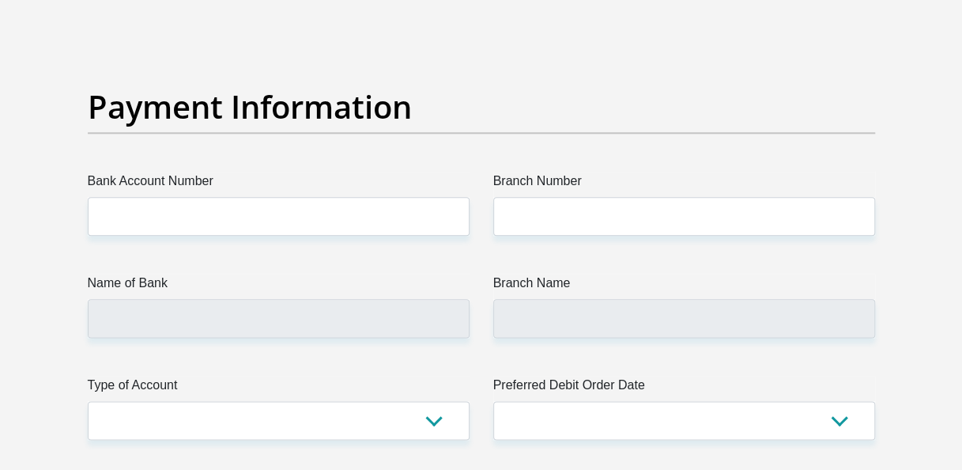
scroll to position [3665, 0]
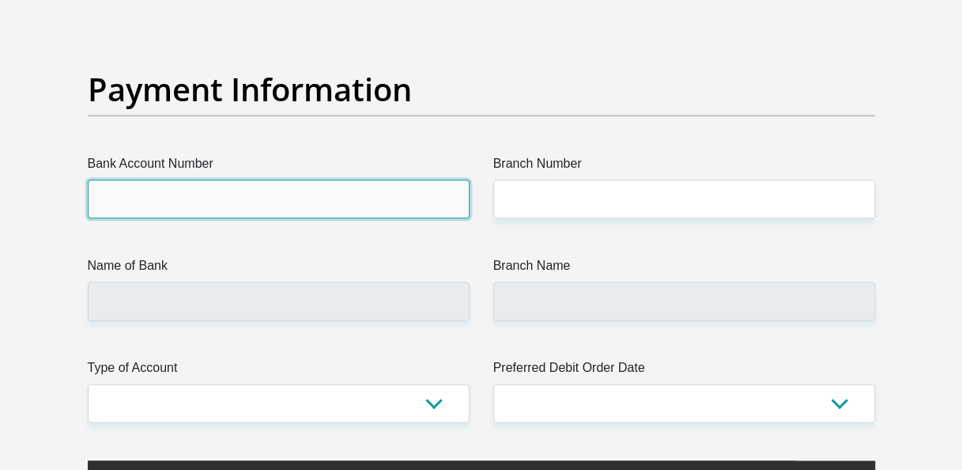
click at [318, 191] on input "Bank Account Number" at bounding box center [279, 198] width 382 height 39
type input "19077780853"
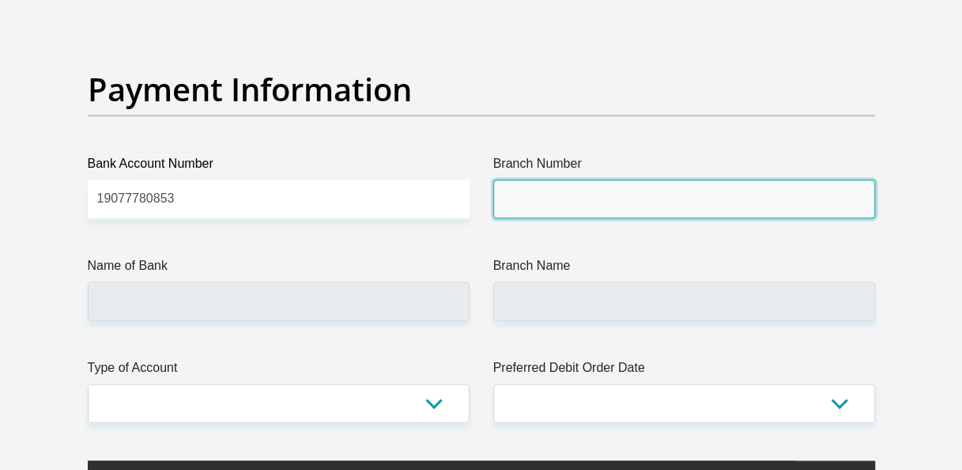
click at [512, 194] on input "Branch Number" at bounding box center [684, 198] width 382 height 39
paste input "0800 07 96 97"
type input "0800 07 96 97"
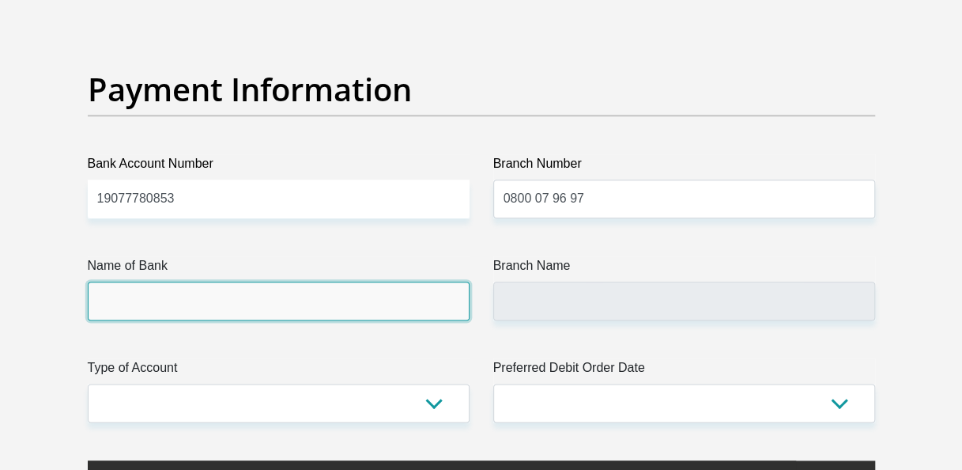
click at [335, 292] on input "Name of Bank" at bounding box center [279, 300] width 382 height 39
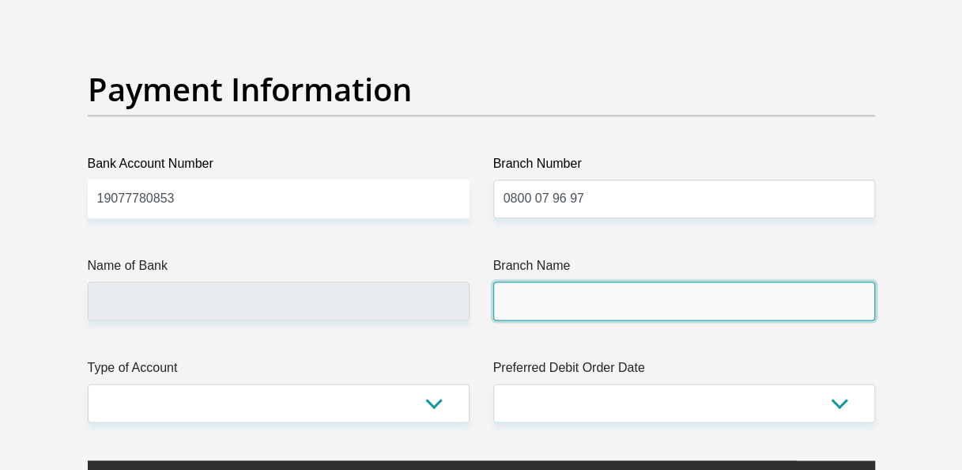
click at [559, 291] on input "Branch Name" at bounding box center [684, 300] width 382 height 39
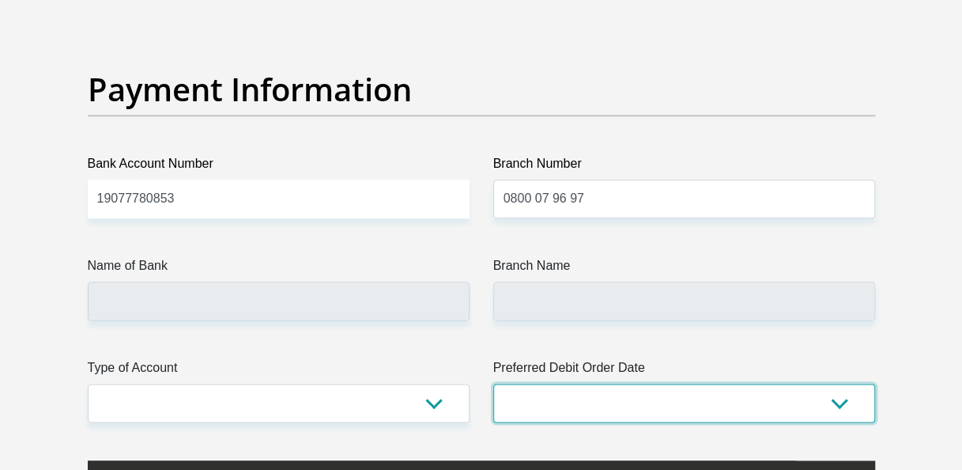
click at [807, 387] on select "1st 2nd 3rd 4th 5th 7th 18th 19th 20th 21st 22nd 23rd 24th 25th 26th 27th 28th …" at bounding box center [684, 402] width 382 height 39
select select "28"
click at [493, 383] on select "1st 2nd 3rd 4th 5th 7th 18th 19th 20th 21st 22nd 23rd 24th 25th 26th 27th 28th …" at bounding box center [684, 402] width 382 height 39
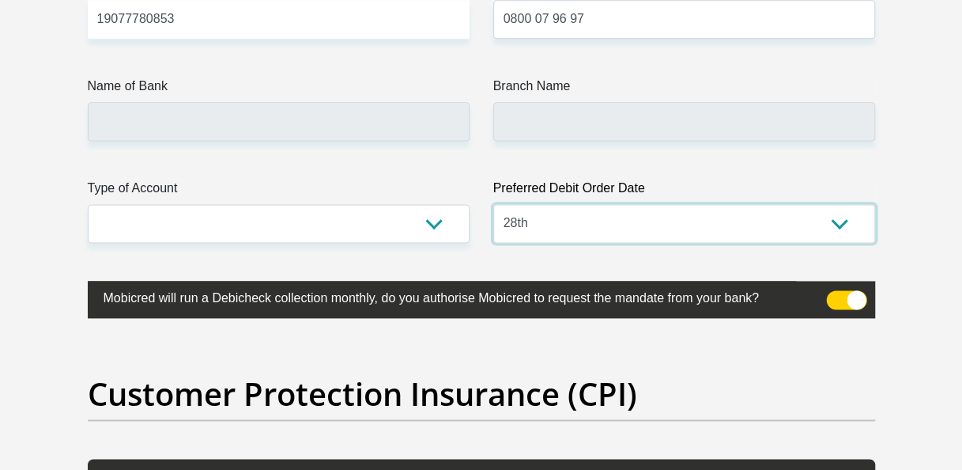
scroll to position [3863, 0]
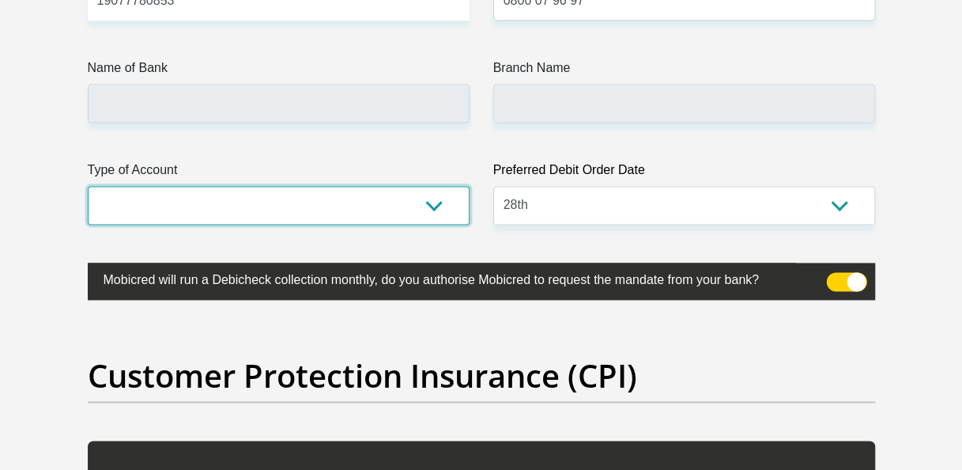
click at [430, 200] on select "Cheque Savings" at bounding box center [279, 205] width 382 height 39
select select "CUR"
click at [88, 186] on select "Cheque Savings" at bounding box center [279, 205] width 382 height 39
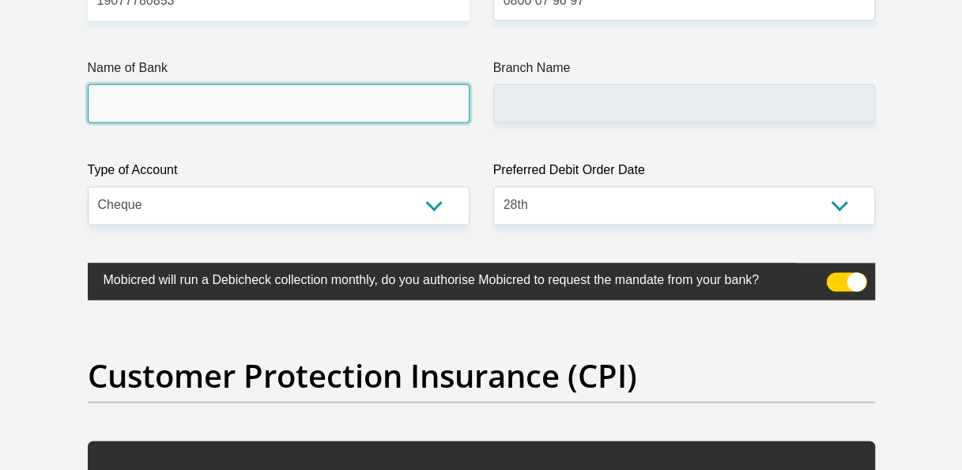
click at [247, 100] on input "Name of Bank" at bounding box center [279, 103] width 382 height 39
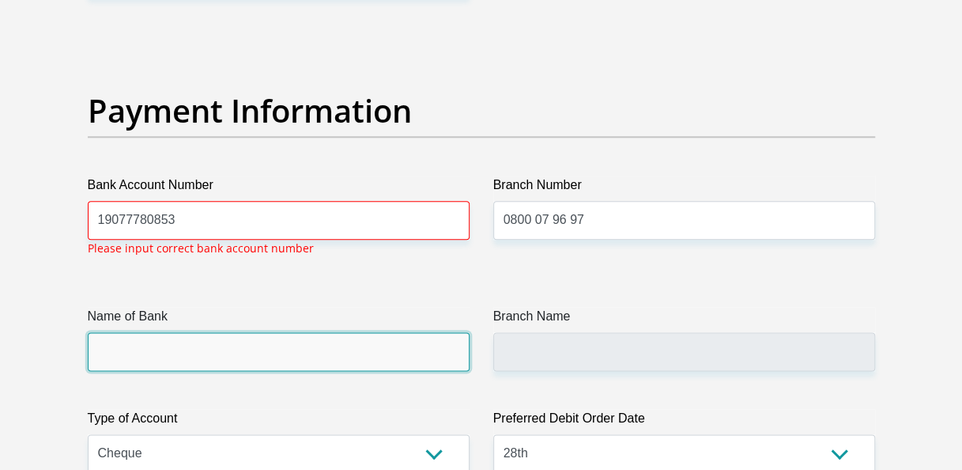
scroll to position [3641, 0]
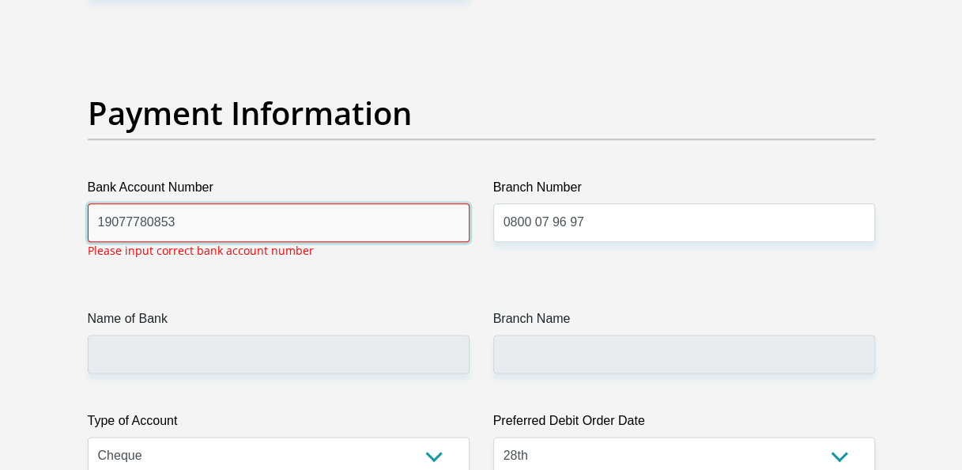
click at [192, 223] on input "19077780853" at bounding box center [279, 222] width 382 height 39
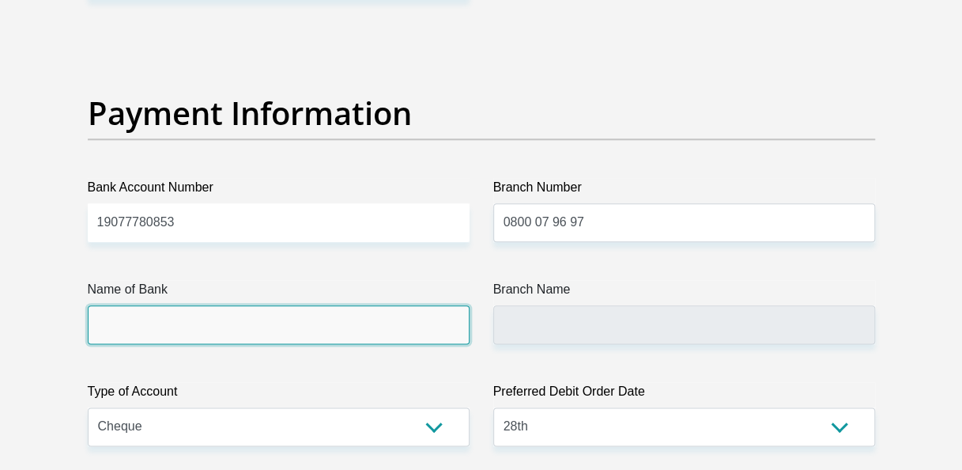
click at [126, 338] on input "Name of Bank" at bounding box center [279, 324] width 382 height 39
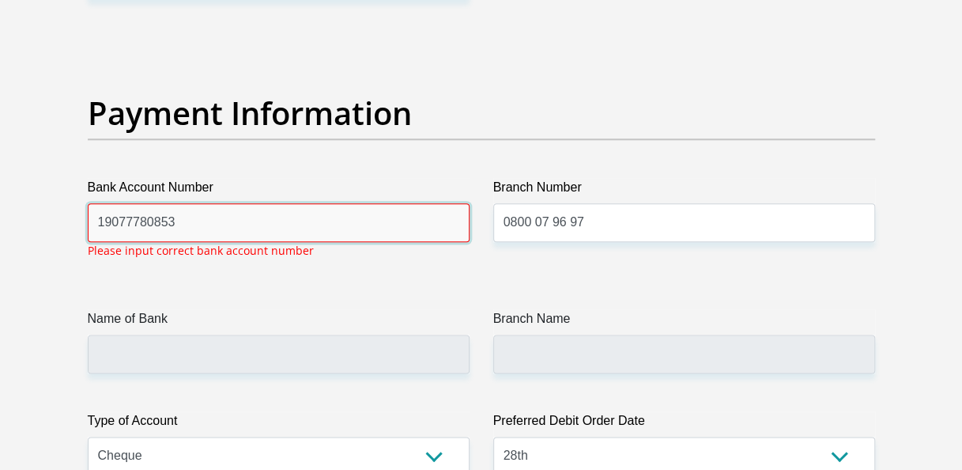
click at [203, 231] on input "19077780853" at bounding box center [279, 222] width 382 height 39
click at [115, 220] on input "19077780853" at bounding box center [279, 222] width 382 height 39
click at [142, 218] on input "190 77780853" at bounding box center [279, 222] width 382 height 39
click at [166, 220] on input "190 777 80853" at bounding box center [279, 222] width 382 height 39
click at [198, 220] on input "190 777 808 53" at bounding box center [279, 222] width 382 height 39
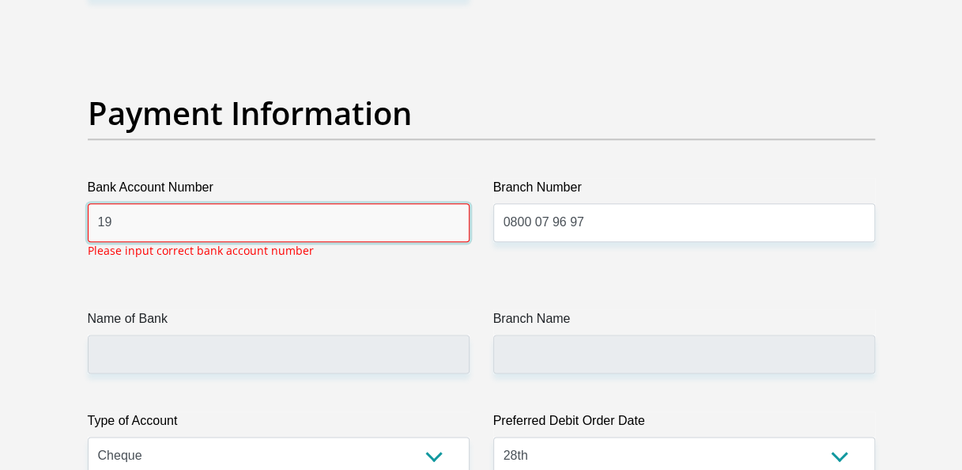
type input "1"
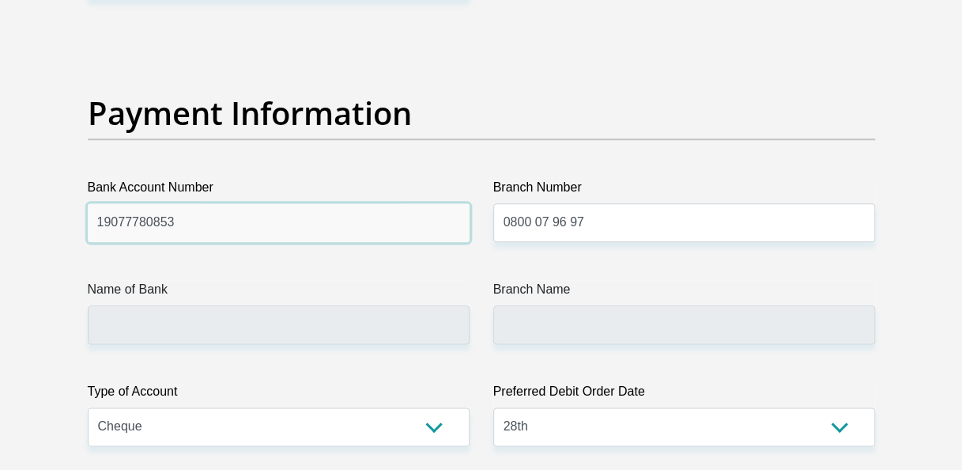
drag, startPoint x: 169, startPoint y: 216, endPoint x: 99, endPoint y: 216, distance: 70.4
click at [99, 216] on input "19077780853" at bounding box center [279, 222] width 382 height 39
paste input "0 17 902 837"
type input "10 17 902 837 3"
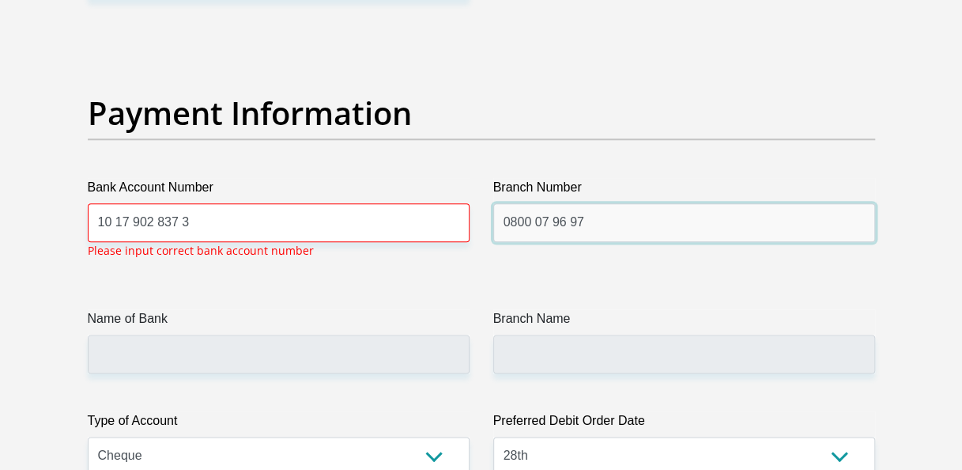
drag, startPoint x: 585, startPoint y: 219, endPoint x: 490, endPoint y: 223, distance: 94.9
click at [490, 223] on div "Branch Number 0800 07 96 97" at bounding box center [684, 224] width 406 height 93
paste input "60 123 000"
type input "0860 123 000"
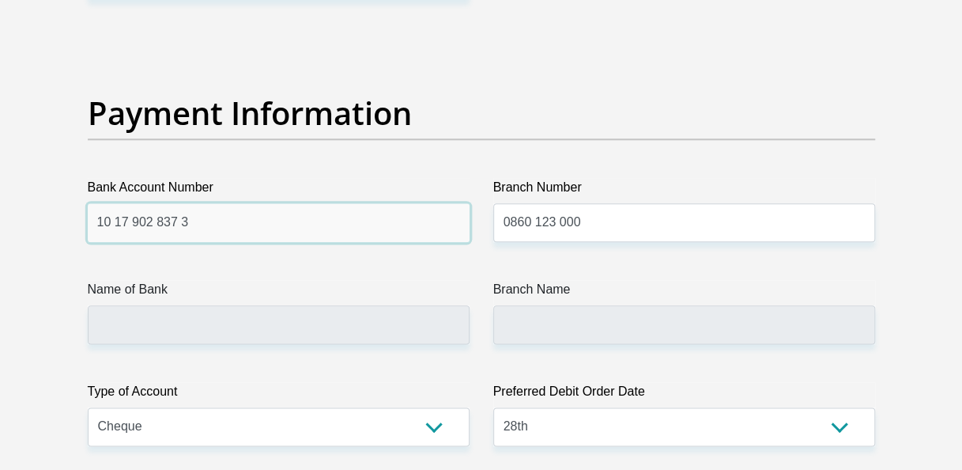
click at [384, 213] on input "10 17 902 837 3" at bounding box center [279, 222] width 382 height 39
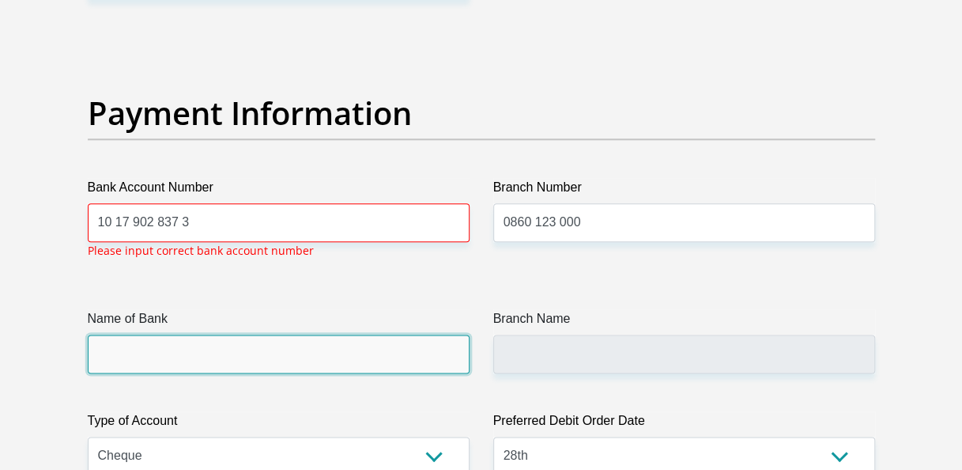
click at [368, 352] on input "Name of Bank" at bounding box center [279, 353] width 382 height 39
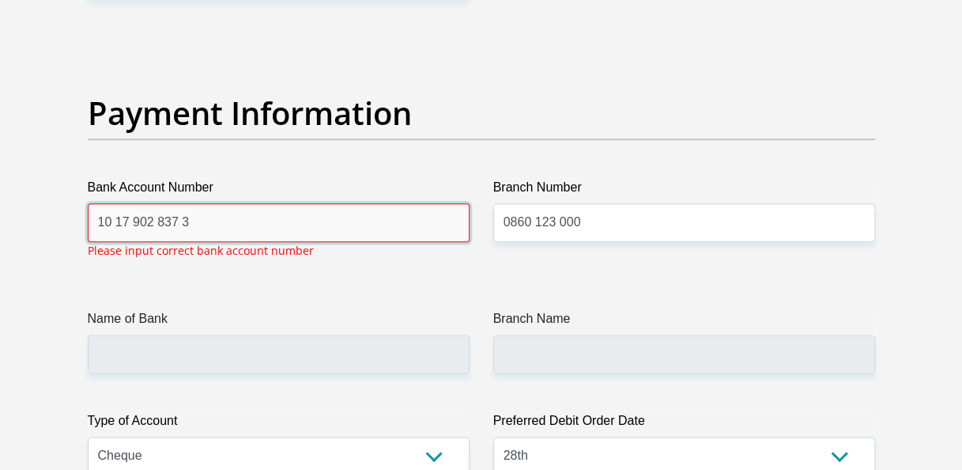
click at [289, 215] on input "10 17 902 837 3" at bounding box center [279, 222] width 382 height 39
click at [180, 214] on input "10 17 902 837 3" at bounding box center [279, 222] width 382 height 39
click at [157, 217] on input "10 17 902 8373" at bounding box center [279, 222] width 382 height 39
click at [131, 217] on input "10 17 9028373" at bounding box center [279, 222] width 382 height 39
type input "10179028373"
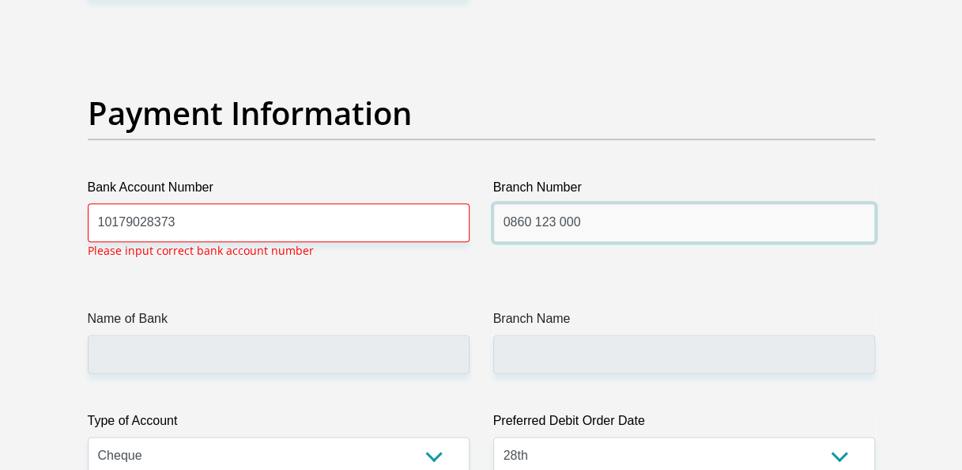
click at [598, 224] on input "0860 123 000" at bounding box center [684, 222] width 382 height 39
